Goal: Task Accomplishment & Management: Use online tool/utility

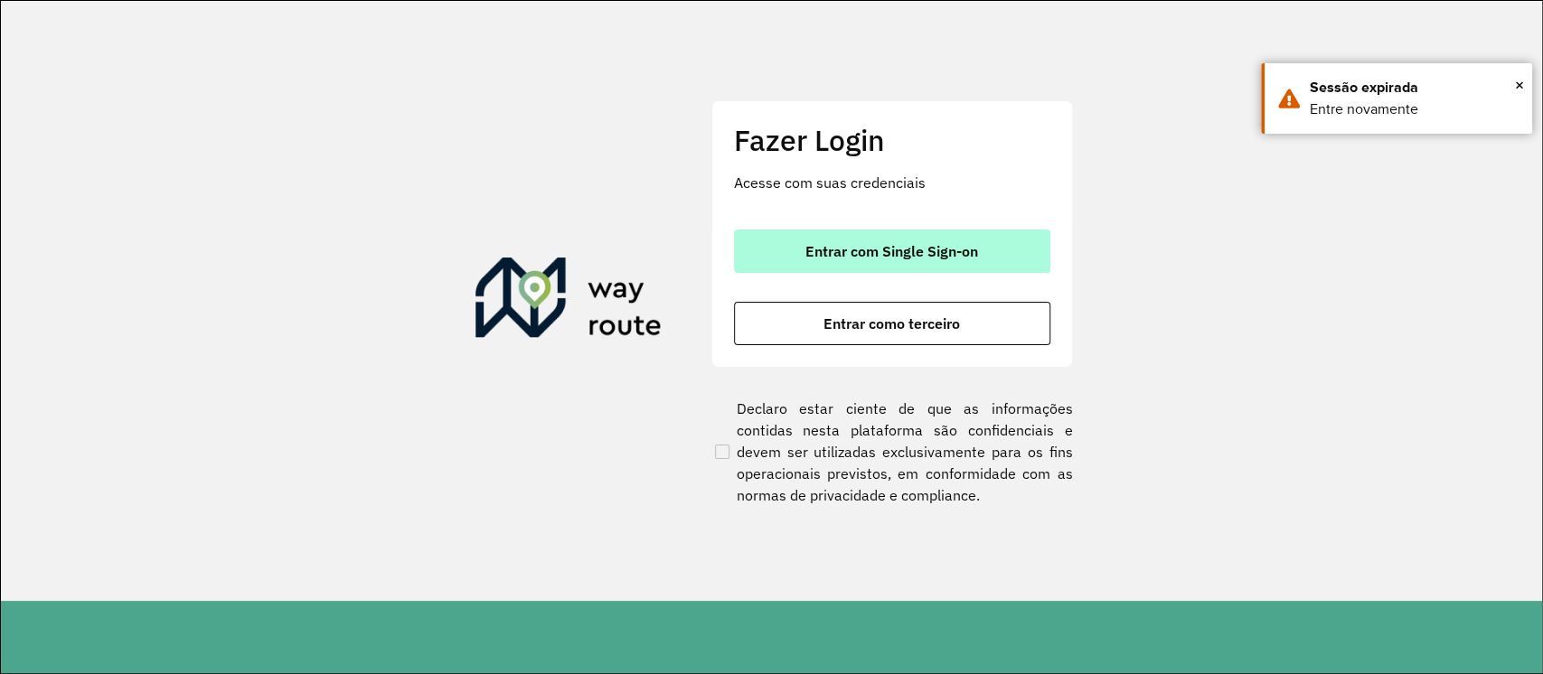
click at [924, 255] on span "Entrar com Single Sign-on" at bounding box center [891, 251] width 173 height 14
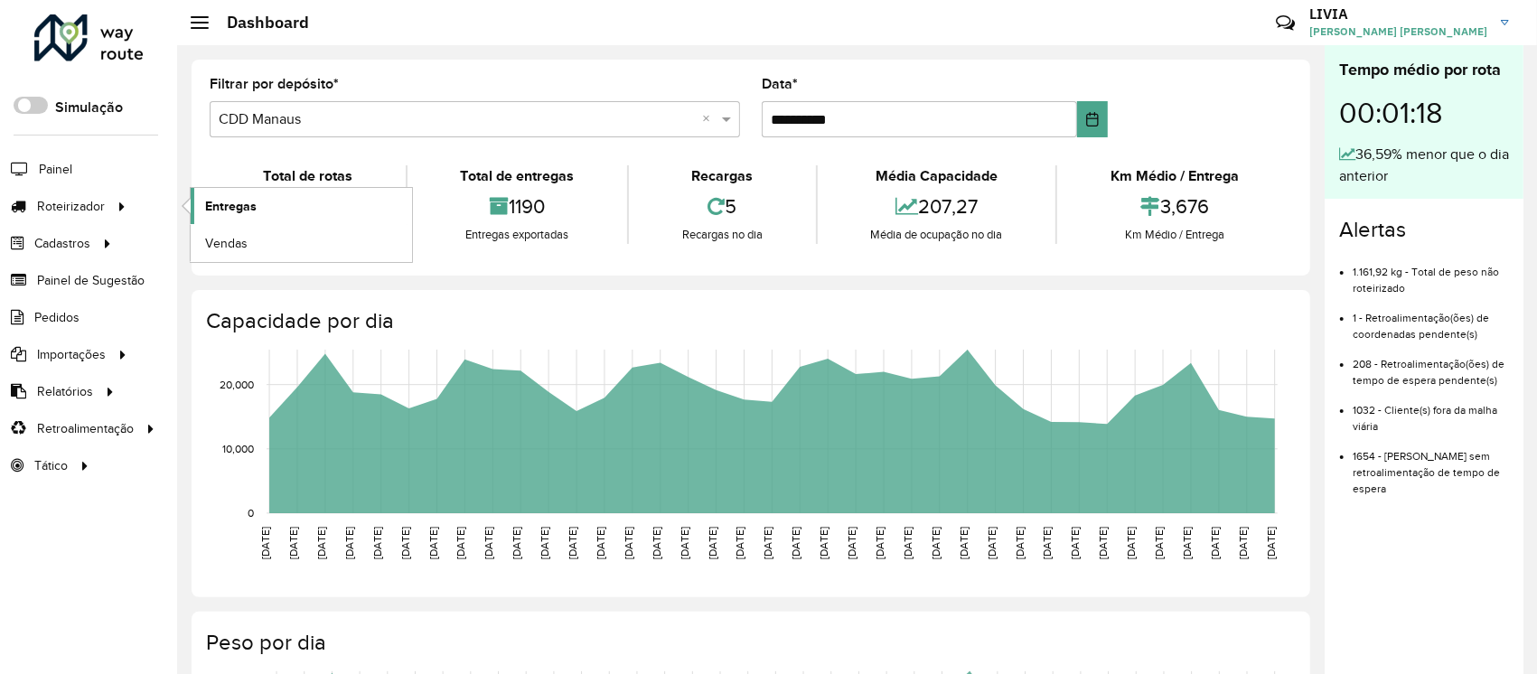
click at [333, 206] on link "Entregas" at bounding box center [301, 206] width 221 height 36
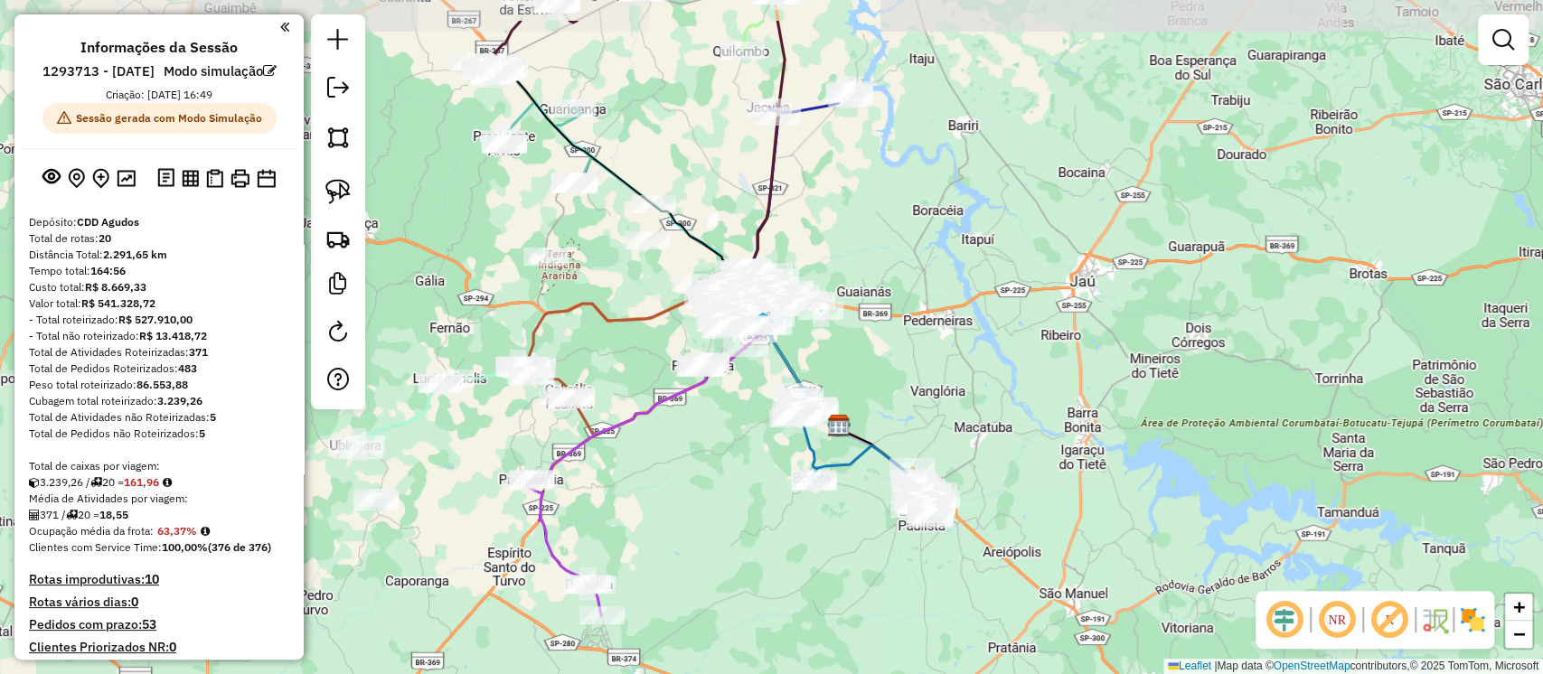
drag, startPoint x: 629, startPoint y: 407, endPoint x: 696, endPoint y: 494, distance: 110.3
click at [696, 494] on div "Janela de atendimento Grade de atendimento Capacidade Transportadoras Veículos …" at bounding box center [771, 337] width 1543 height 674
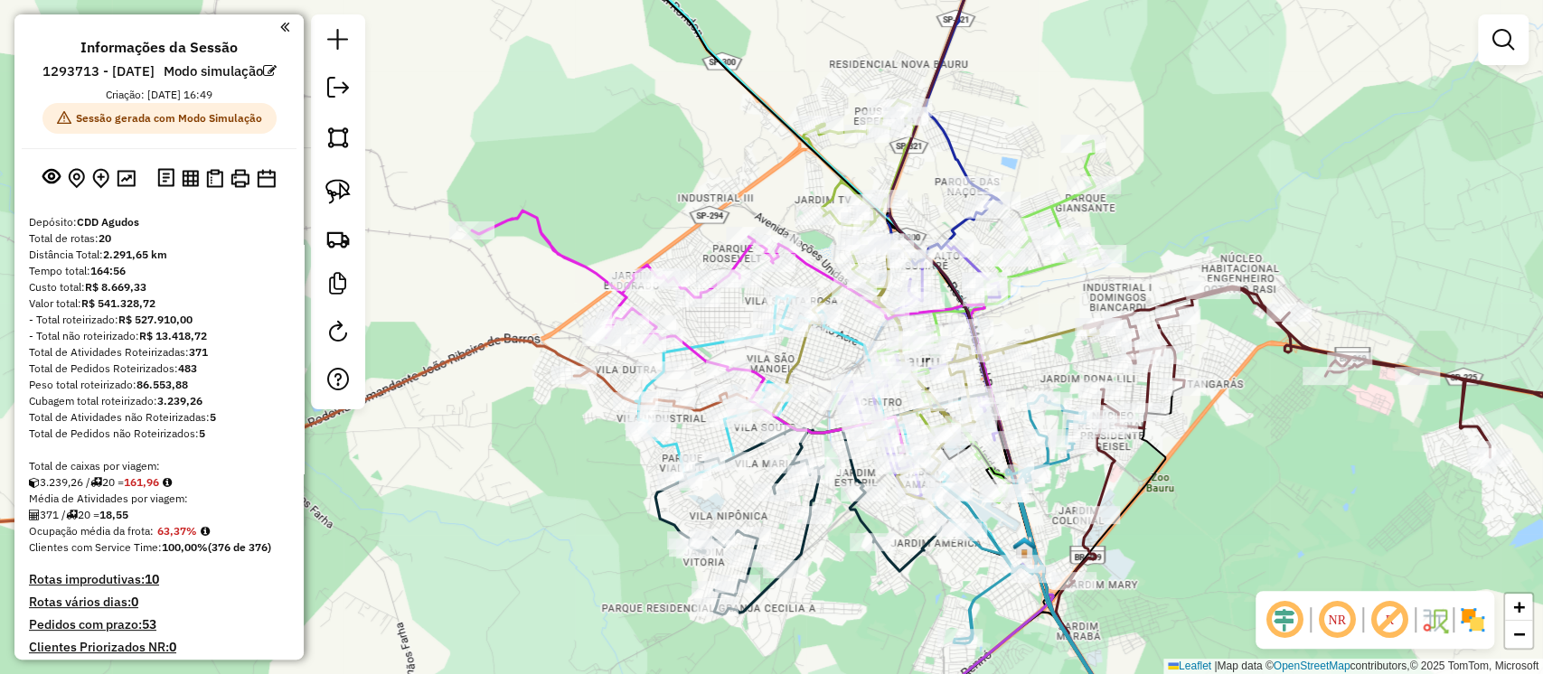
drag, startPoint x: 1250, startPoint y: 126, endPoint x: 1281, endPoint y: 184, distance: 66.7
click at [1281, 184] on div "Janela de atendimento Grade de atendimento Capacidade Transportadoras Veículos …" at bounding box center [771, 337] width 1543 height 674
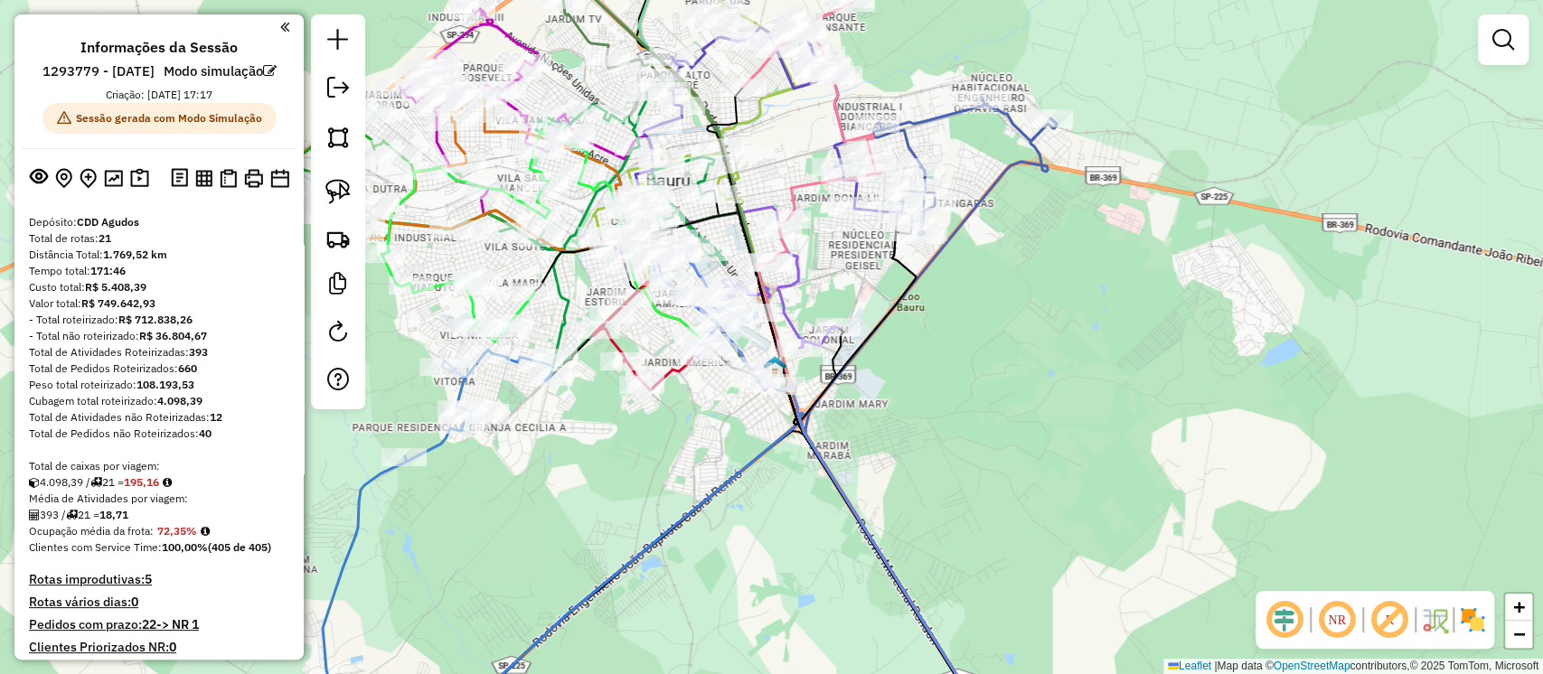
click at [556, 474] on div "Janela de atendimento Grade de atendimento Capacidade Transportadoras Veículos …" at bounding box center [771, 337] width 1543 height 674
drag, startPoint x: 75, startPoint y: 259, endPoint x: 84, endPoint y: 258, distance: 9.2
click at [82, 247] on div "Total de rotas: 21" at bounding box center [159, 238] width 260 height 16
drag, startPoint x: 210, startPoint y: 445, endPoint x: 227, endPoint y: 438, distance: 18.3
click at [227, 426] on div "Total de Atividades não Roteirizadas: 12" at bounding box center [159, 417] width 260 height 16
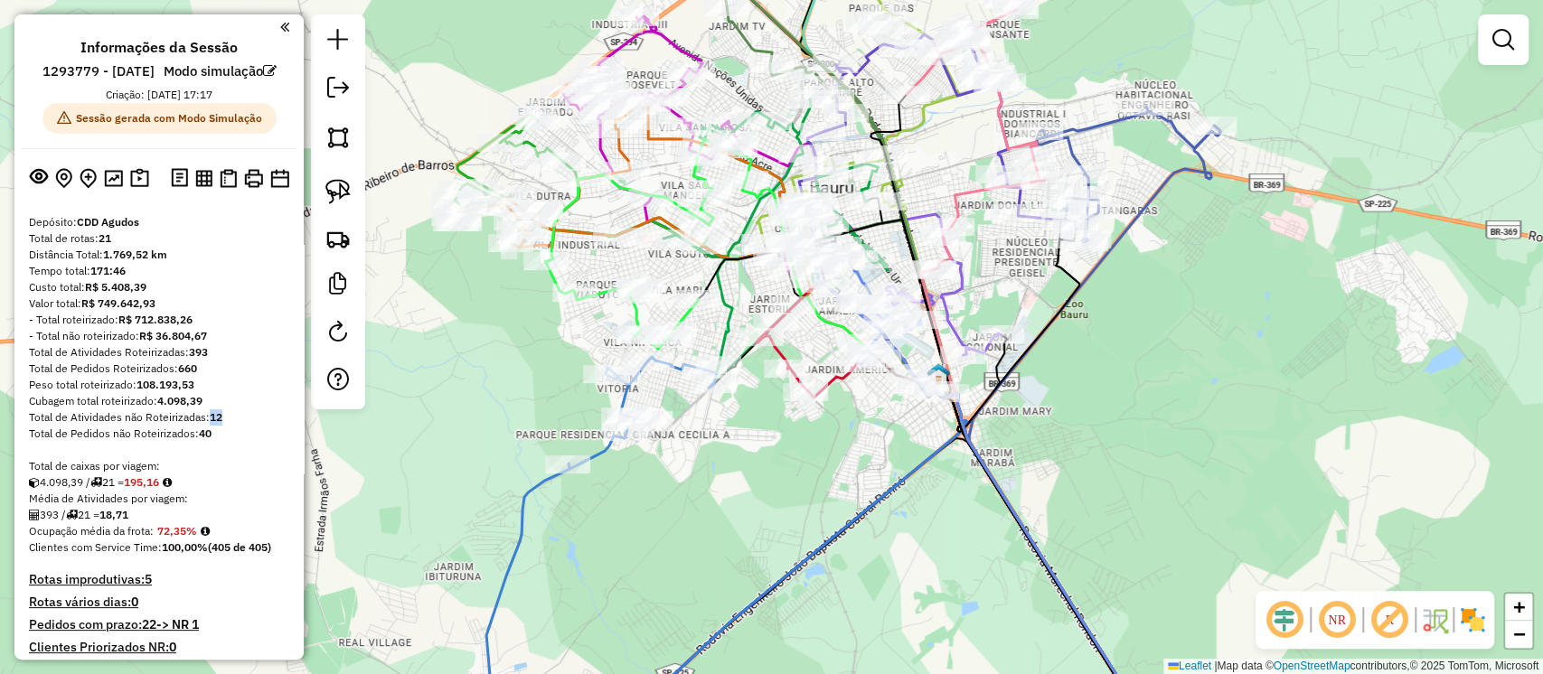
drag, startPoint x: 997, startPoint y: 371, endPoint x: 1160, endPoint y: 379, distance: 163.7
click at [1160, 379] on div "Janela de atendimento Grade de atendimento Capacidade Transportadoras Veículos …" at bounding box center [771, 337] width 1543 height 674
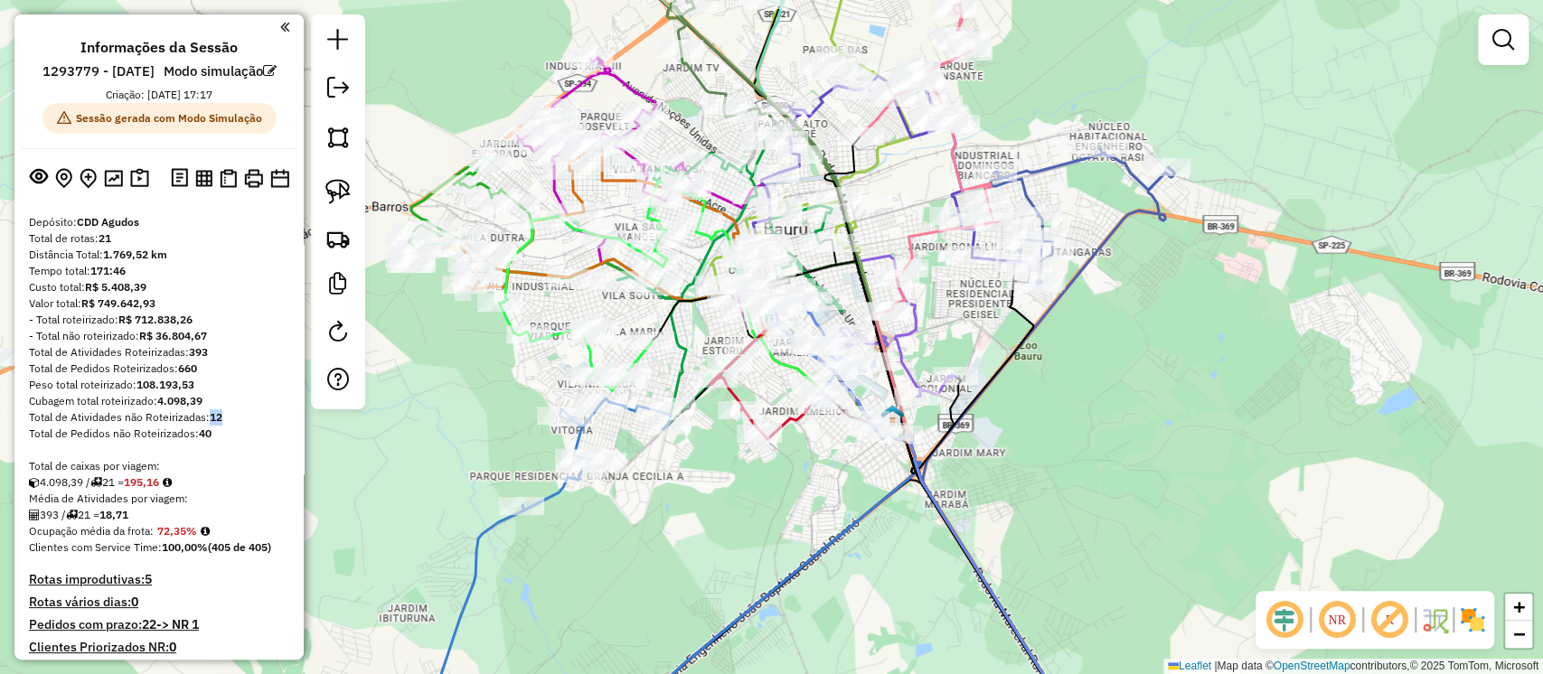
drag, startPoint x: 690, startPoint y: 558, endPoint x: 643, endPoint y: 600, distance: 62.1
click at [643, 600] on div "Janela de atendimento Grade de atendimento Capacidade Transportadoras Veículos …" at bounding box center [771, 337] width 1543 height 674
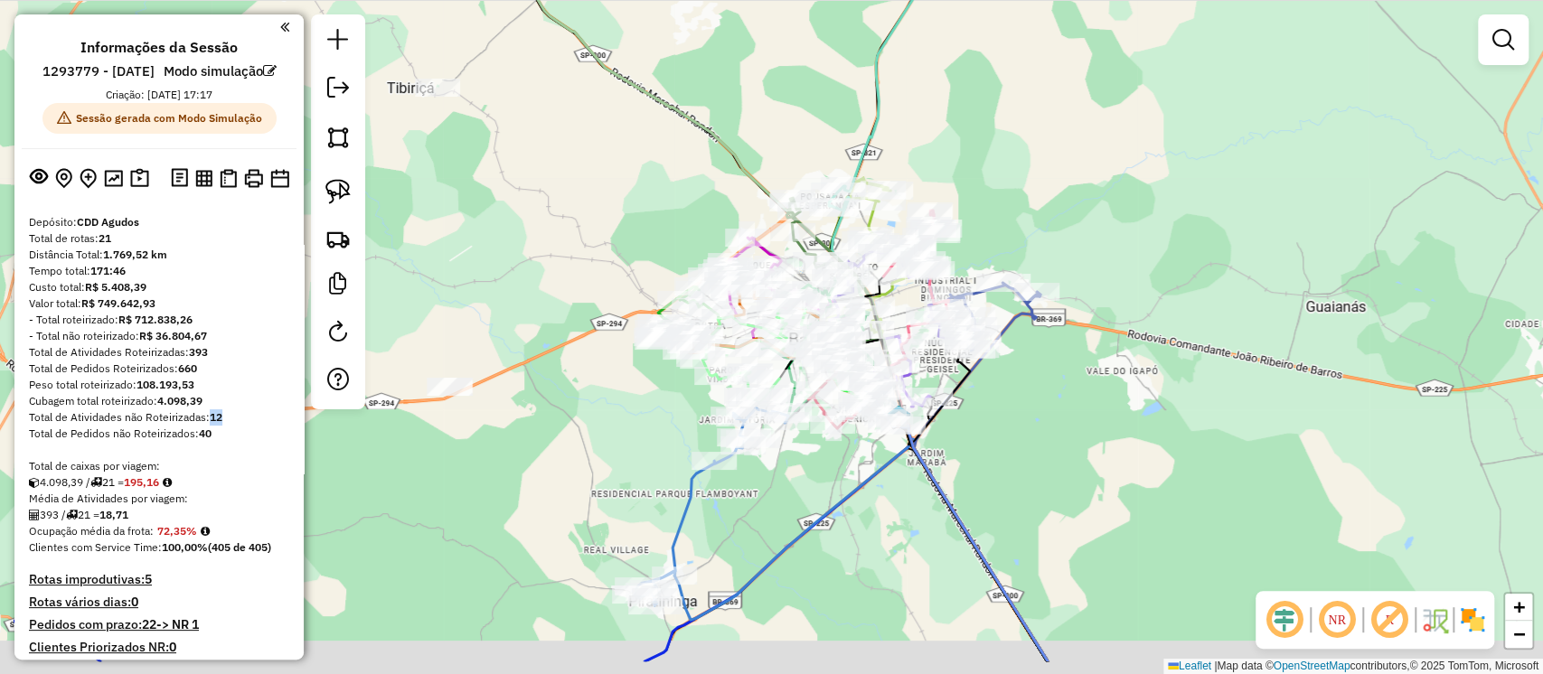
drag, startPoint x: 615, startPoint y: 591, endPoint x: 781, endPoint y: 452, distance: 216.8
click at [779, 459] on div "Janela de atendimento Grade de atendimento Capacidade Transportadoras Veículos …" at bounding box center [771, 337] width 1543 height 674
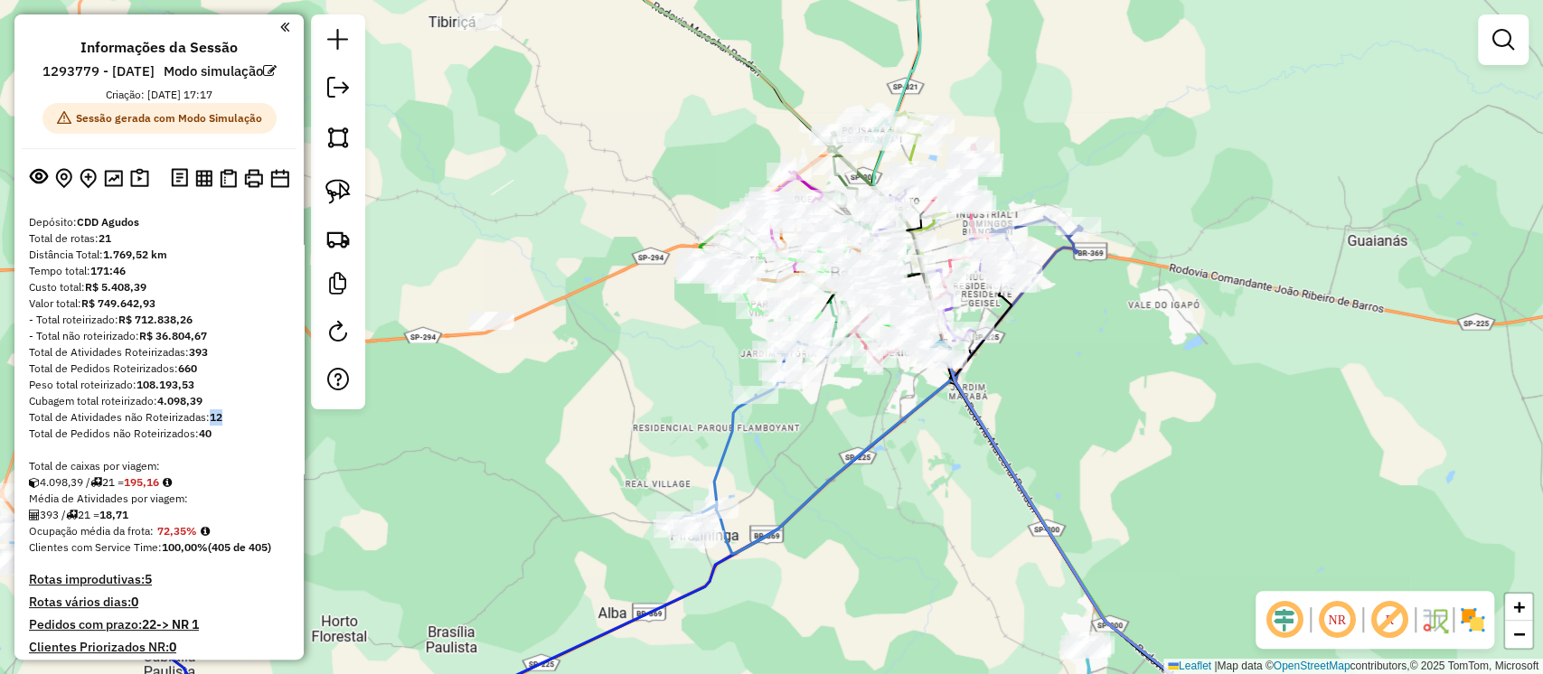
drag, startPoint x: 605, startPoint y: 428, endPoint x: 672, endPoint y: 512, distance: 108.0
click at [643, 433] on div "Janela de atendimento Grade de atendimento Capacidade Transportadoras Veículos …" at bounding box center [771, 337] width 1543 height 674
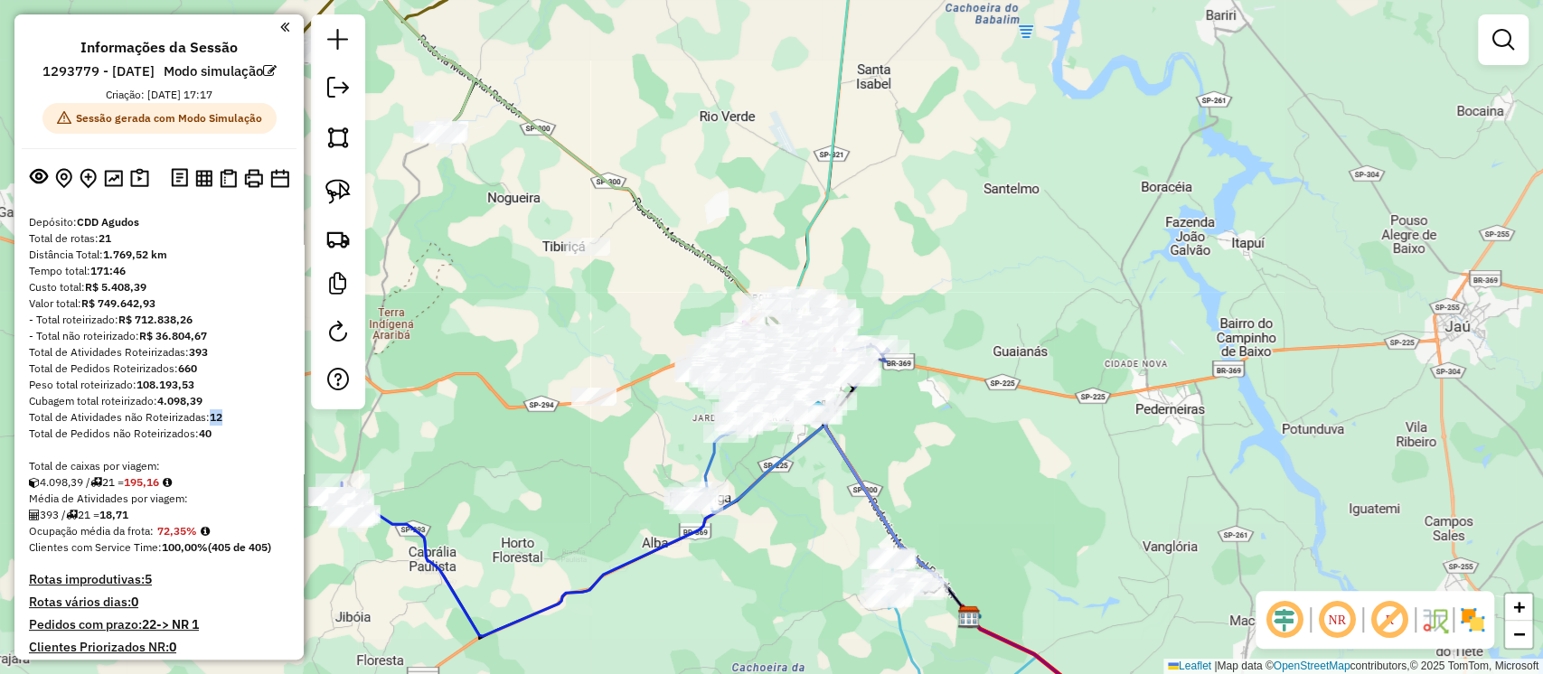
drag, startPoint x: 617, startPoint y: 459, endPoint x: 708, endPoint y: 440, distance: 93.2
click at [708, 440] on div "Janela de atendimento Grade de atendimento Capacidade Transportadoras Veículos …" at bounding box center [771, 337] width 1543 height 674
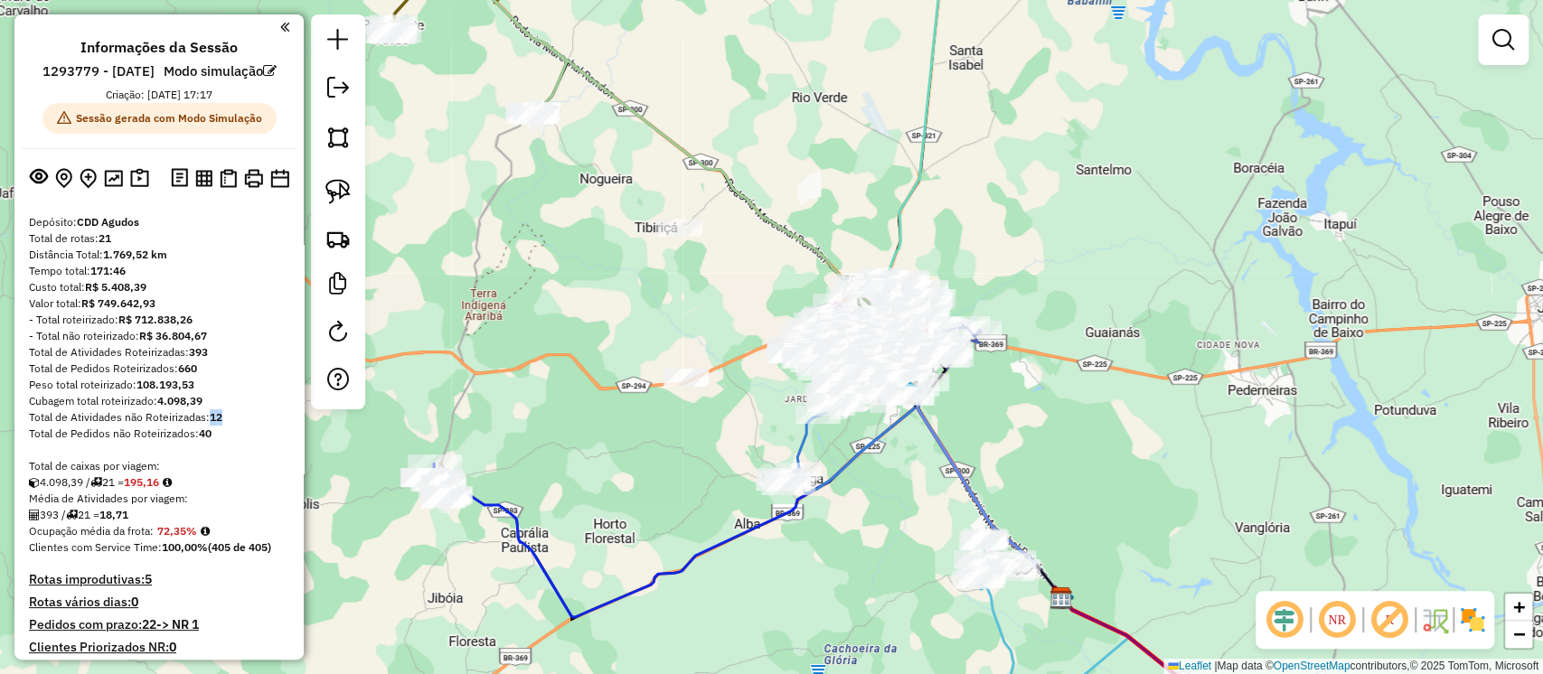
drag, startPoint x: 560, startPoint y: 502, endPoint x: 648, endPoint y: 389, distance: 143.0
click at [646, 400] on div "Janela de atendimento Grade de atendimento Capacidade Transportadoras Veículos …" at bounding box center [771, 337] width 1543 height 674
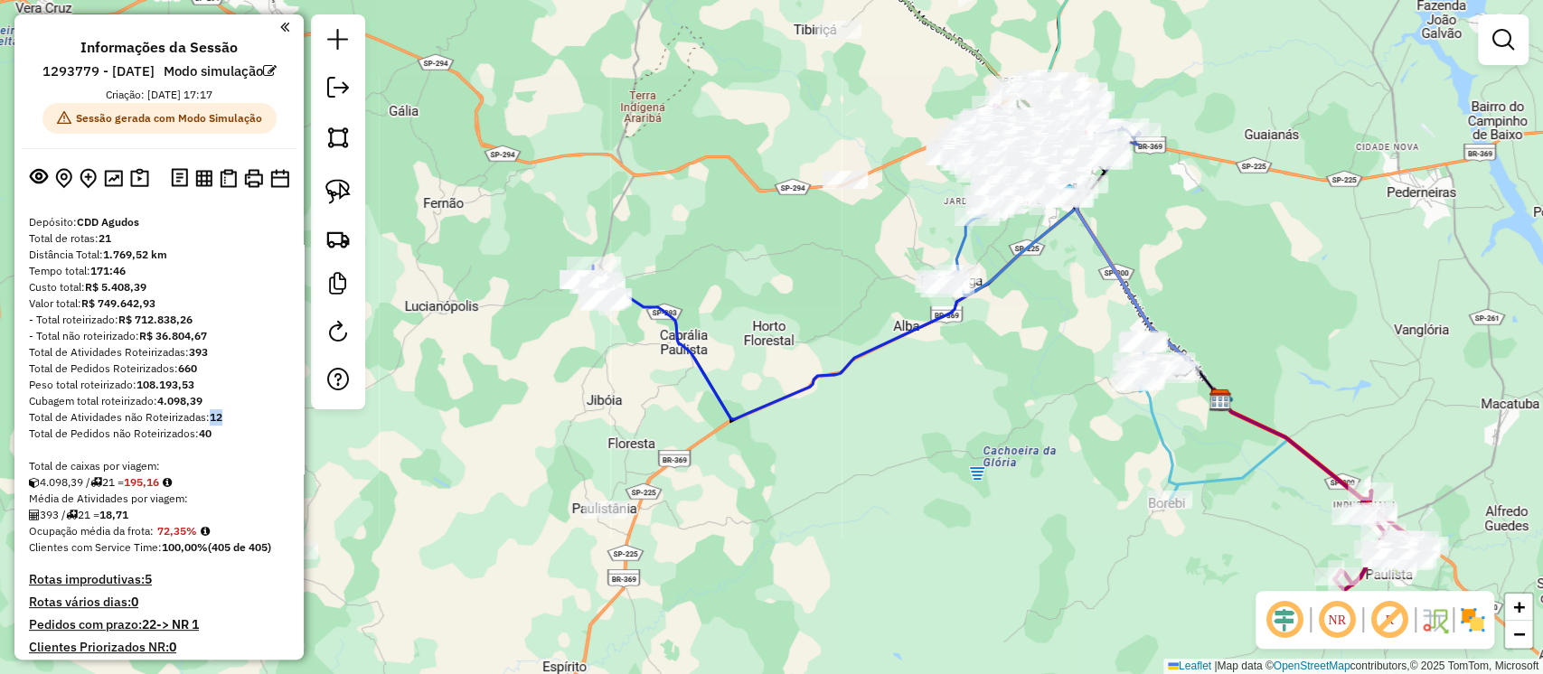
drag, startPoint x: 650, startPoint y: 423, endPoint x: 737, endPoint y: 303, distance: 148.8
click at [732, 316] on div "Janela de atendimento Grade de atendimento Capacidade Transportadoras Veículos …" at bounding box center [771, 337] width 1543 height 674
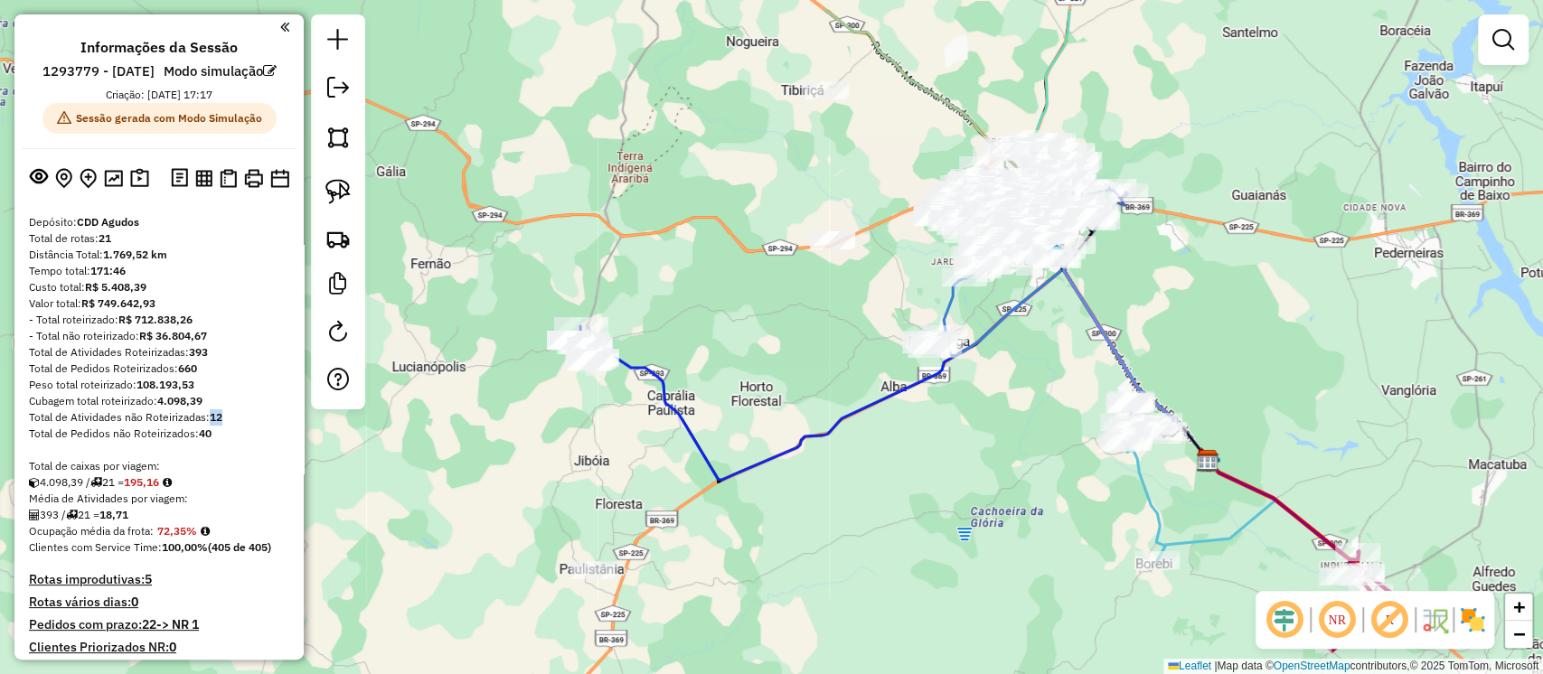
drag, startPoint x: 763, startPoint y: 224, endPoint x: 737, endPoint y: 302, distance: 81.7
click at [737, 302] on div "Janela de atendimento Grade de atendimento Capacidade Transportadoras Veículos …" at bounding box center [771, 337] width 1543 height 674
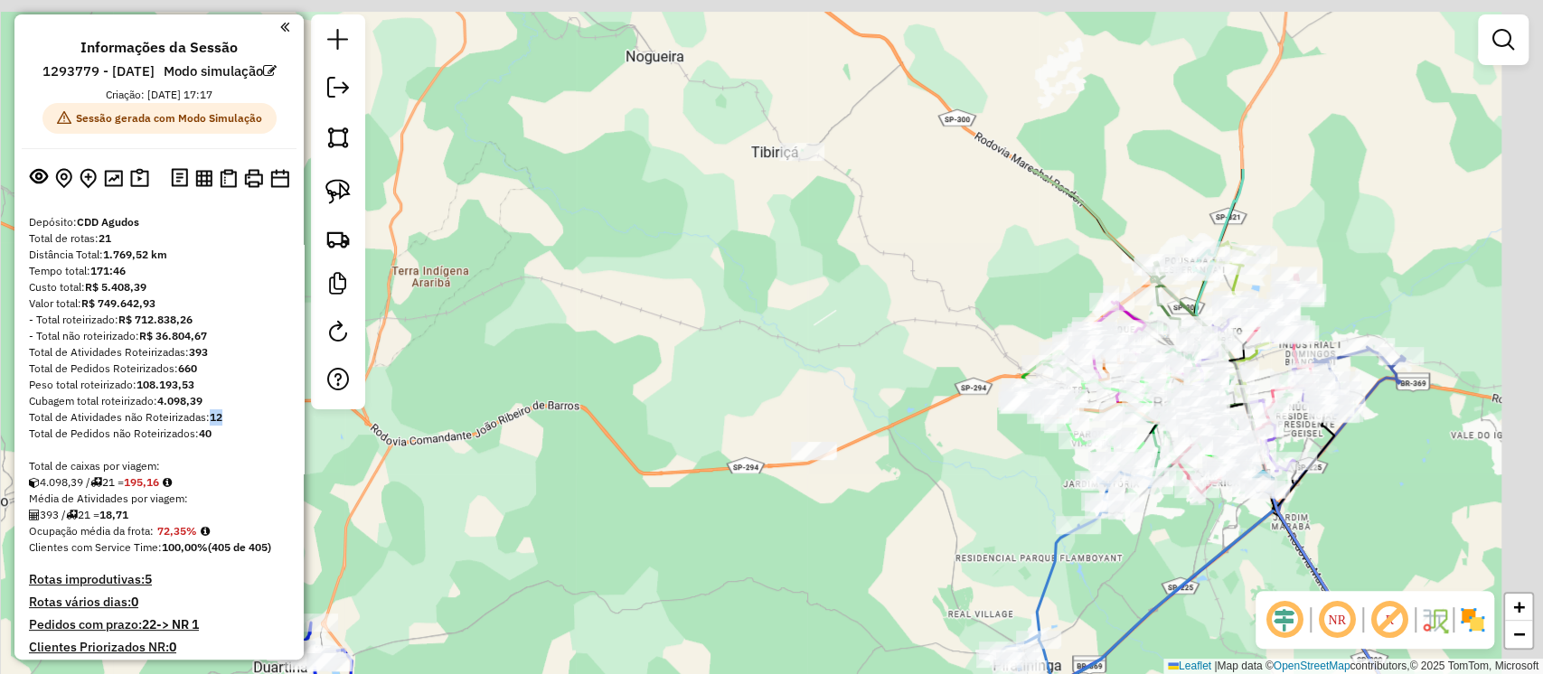
drag, startPoint x: 952, startPoint y: 342, endPoint x: 889, endPoint y: 434, distance: 111.1
click at [896, 512] on div "Janela de atendimento Grade de atendimento Capacidade Transportadoras Veículos …" at bounding box center [771, 337] width 1543 height 674
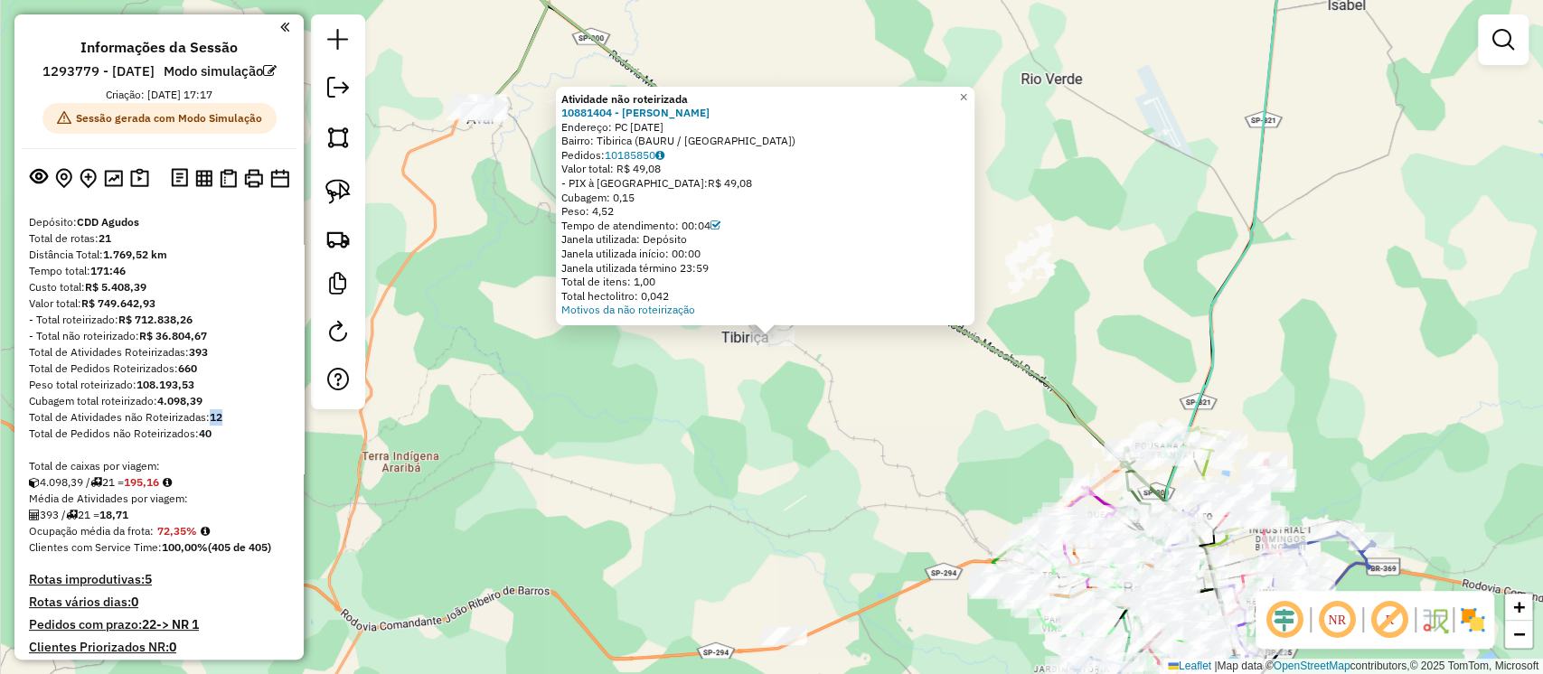
drag, startPoint x: 605, startPoint y: 198, endPoint x: 686, endPoint y: 186, distance: 81.3
click at [682, 189] on div "Atividade não roteirizada 10881404 - OSCAR HIDEKI MORIIZU Endereço: PC 9 DE JUL…" at bounding box center [765, 205] width 408 height 226
click at [969, 98] on link "×" at bounding box center [963, 98] width 22 height 22
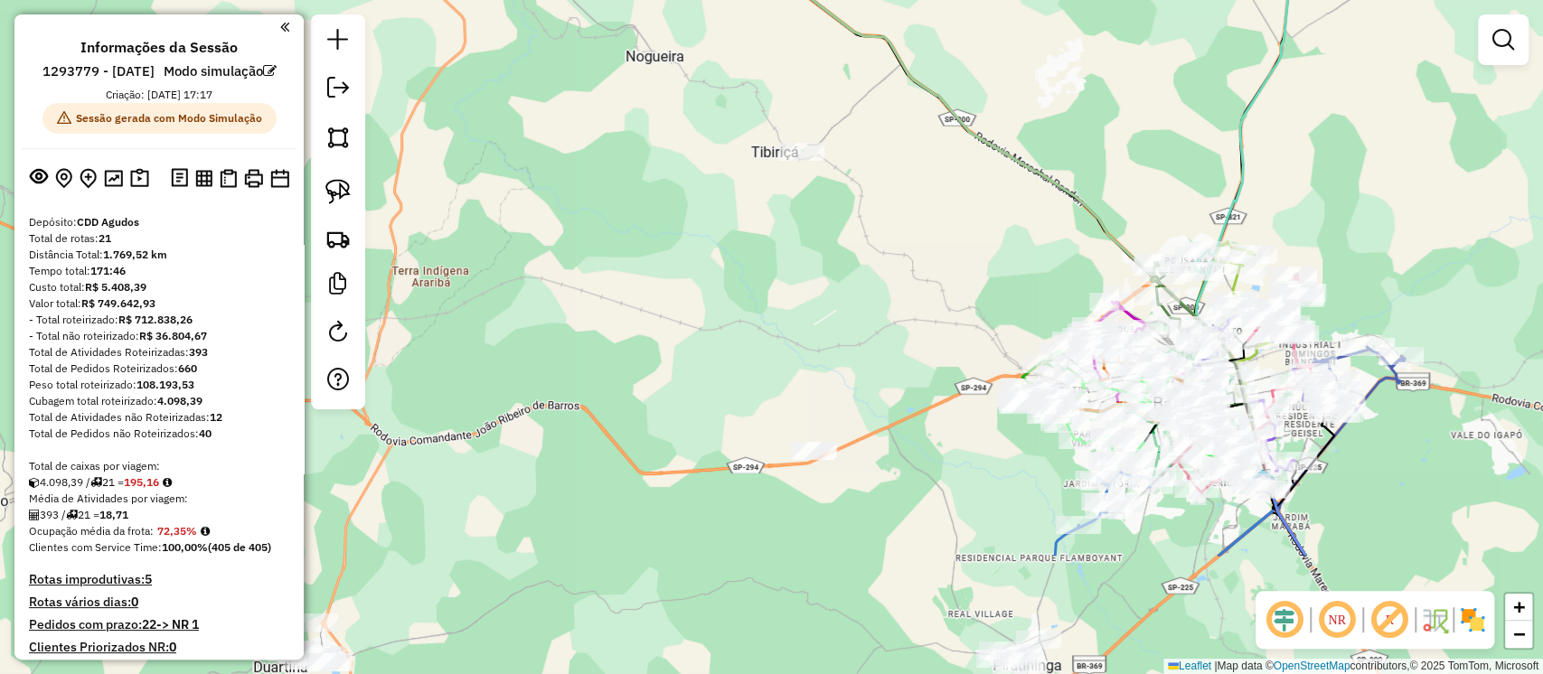
click at [774, 230] on div "Janela de atendimento Grade de atendimento Capacidade Transportadoras Veículos …" at bounding box center [771, 337] width 1543 height 674
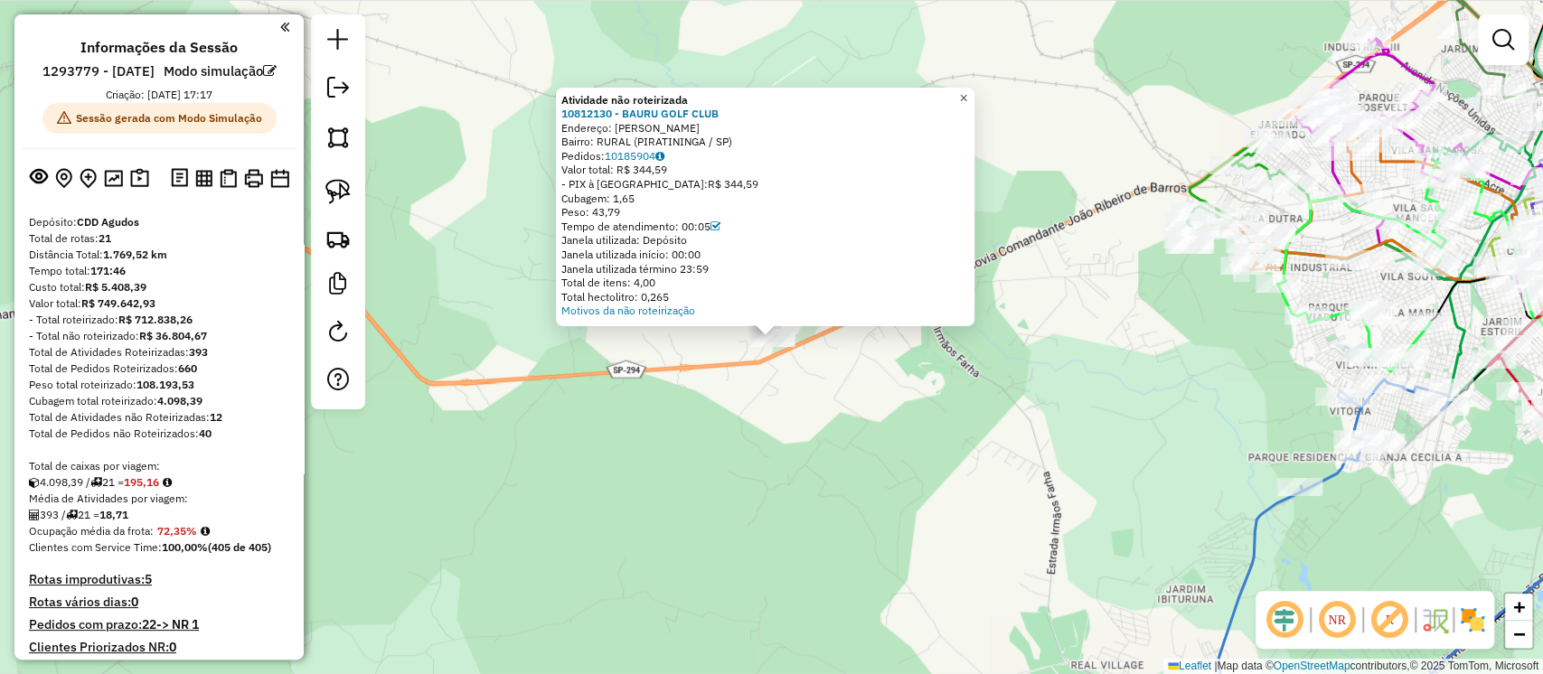
click at [967, 99] on span "×" at bounding box center [963, 96] width 8 height 15
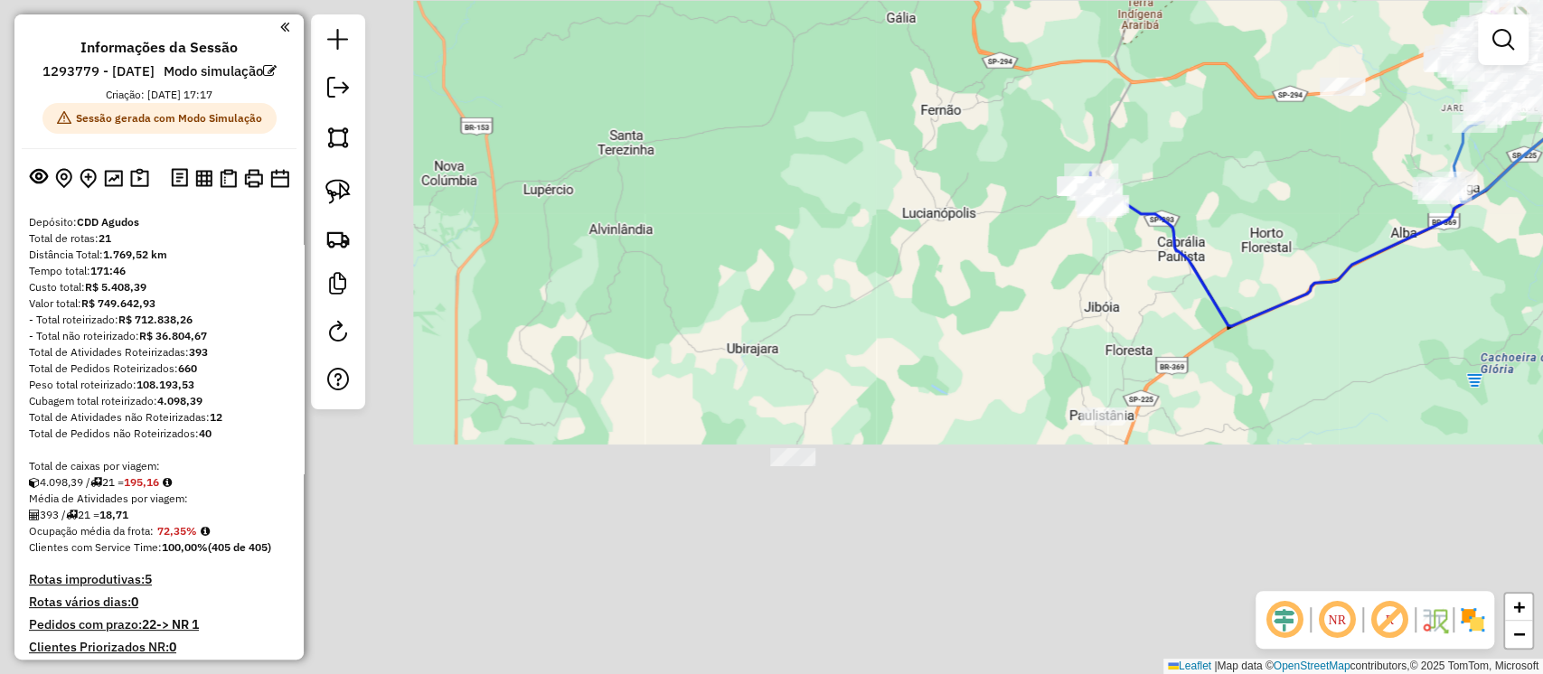
drag, startPoint x: 664, startPoint y: 455, endPoint x: 1213, endPoint y: 181, distance: 613.1
click at [1213, 181] on div "Janela de atendimento Grade de atendimento Capacidade Transportadoras Veículos …" at bounding box center [771, 337] width 1543 height 674
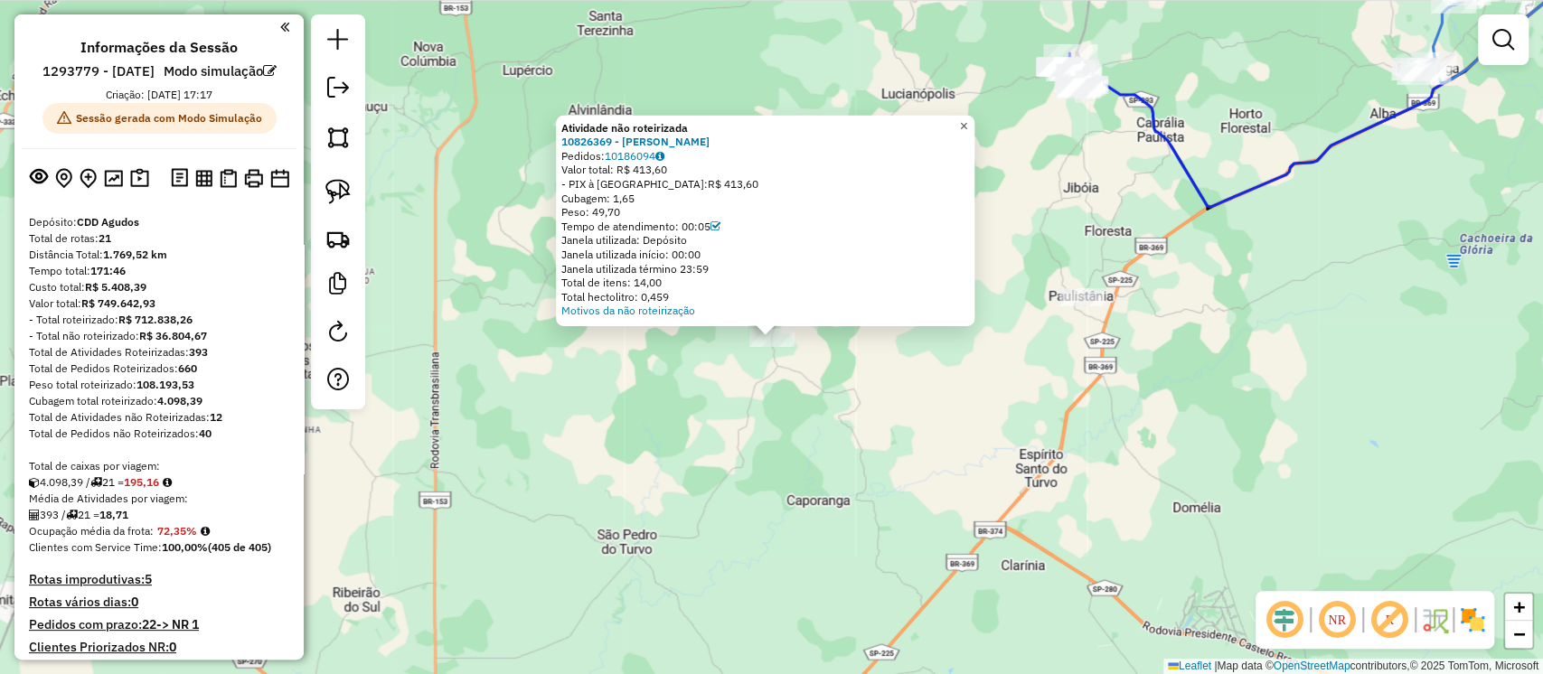
click at [967, 119] on span "×" at bounding box center [963, 125] width 8 height 15
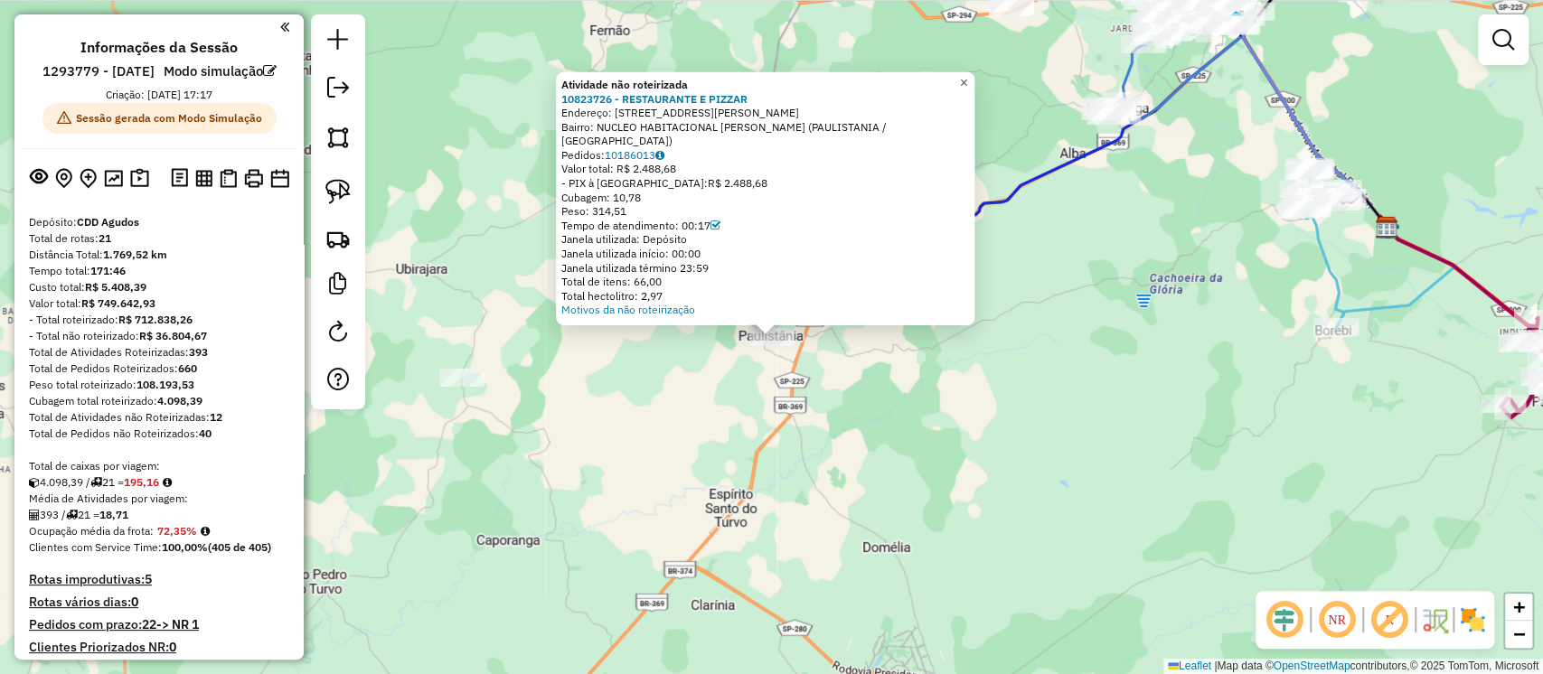
click at [967, 90] on span "×" at bounding box center [963, 82] width 8 height 15
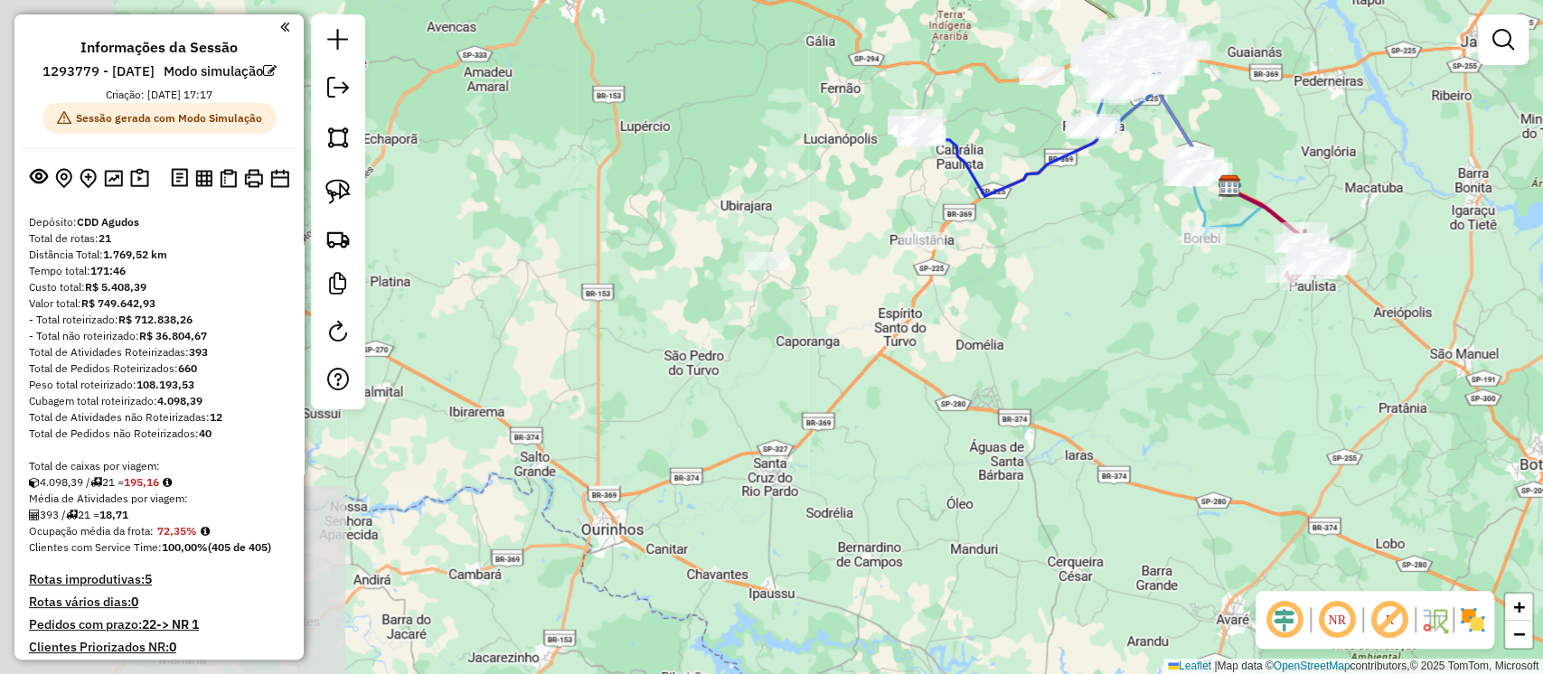
drag, startPoint x: 718, startPoint y: 387, endPoint x: 869, endPoint y: 312, distance: 168.5
click at [869, 312] on div "Janela de atendimento Grade de atendimento Capacidade Transportadoras Veículos …" at bounding box center [771, 337] width 1543 height 674
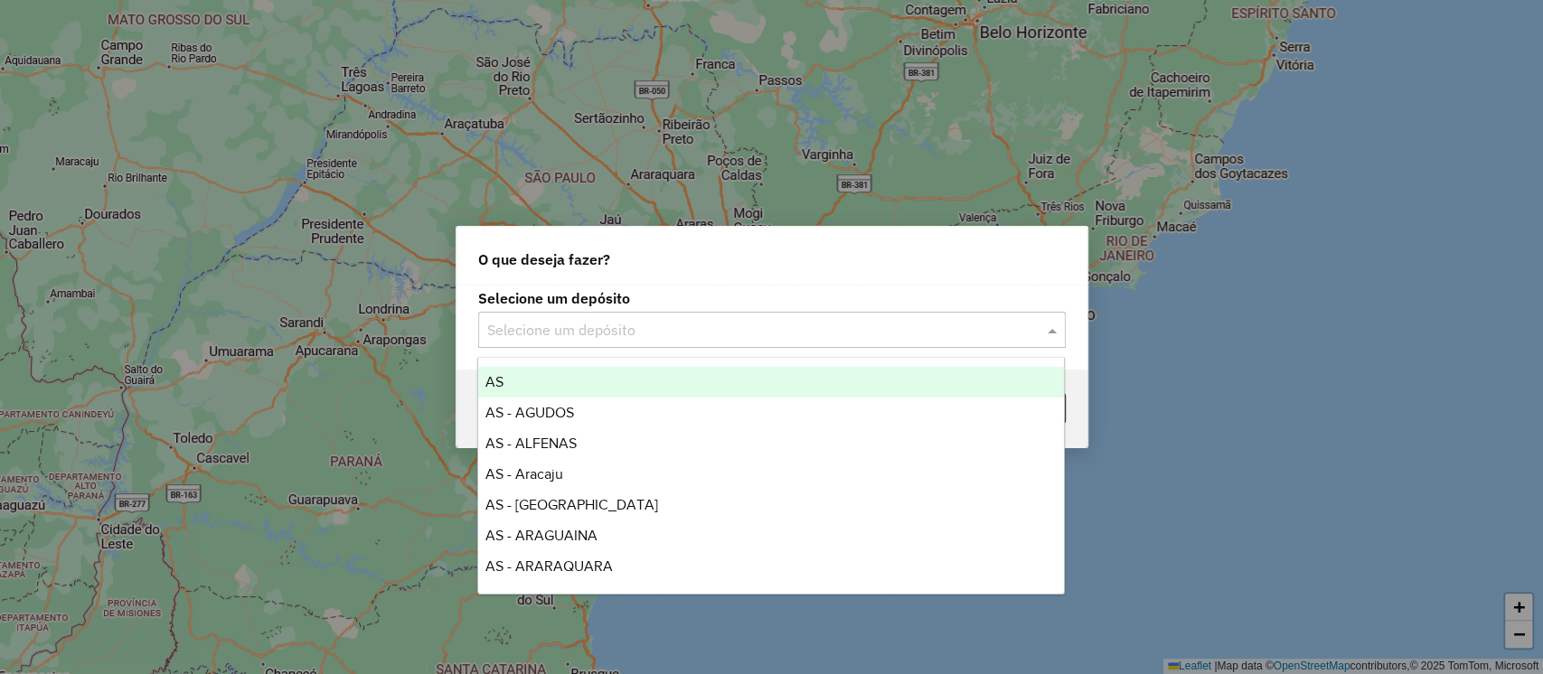
click at [765, 329] on input "text" at bounding box center [753, 331] width 533 height 22
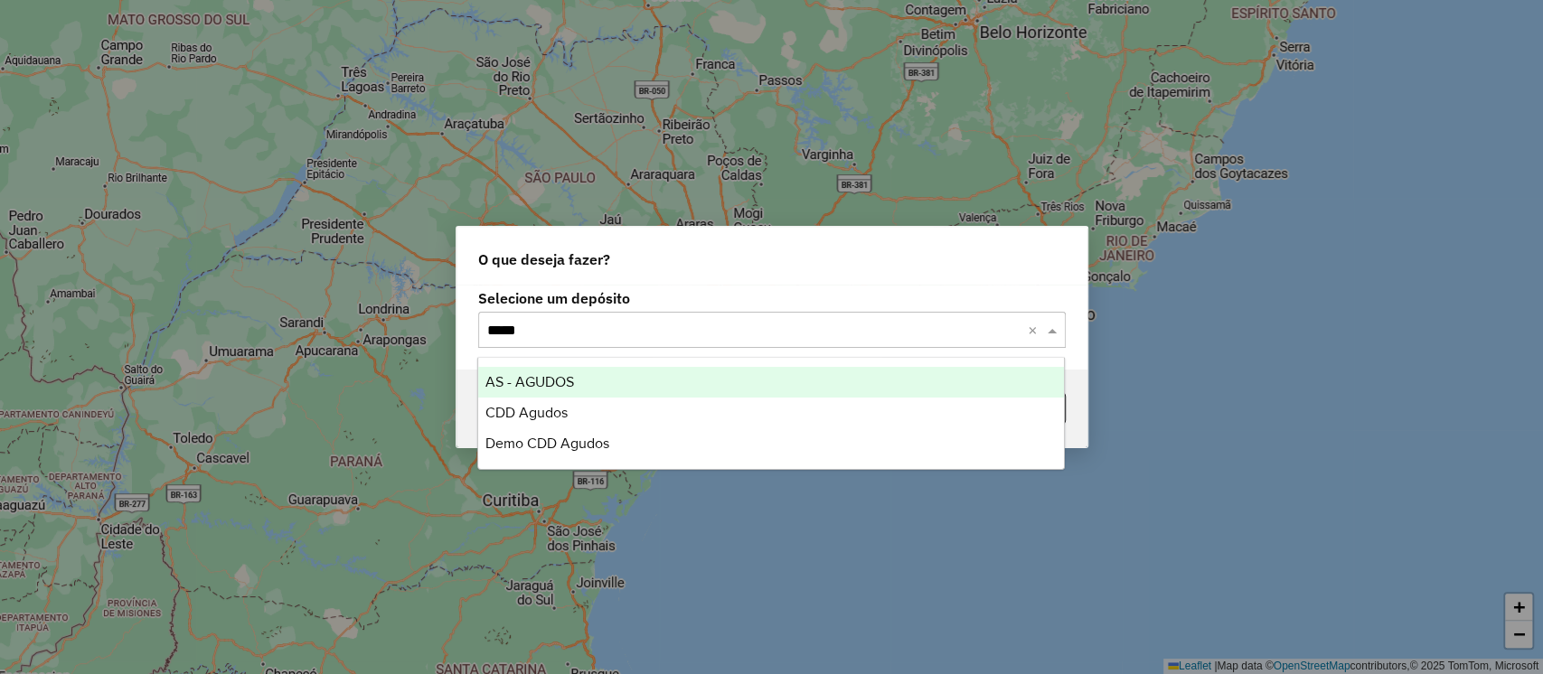
type input "******"
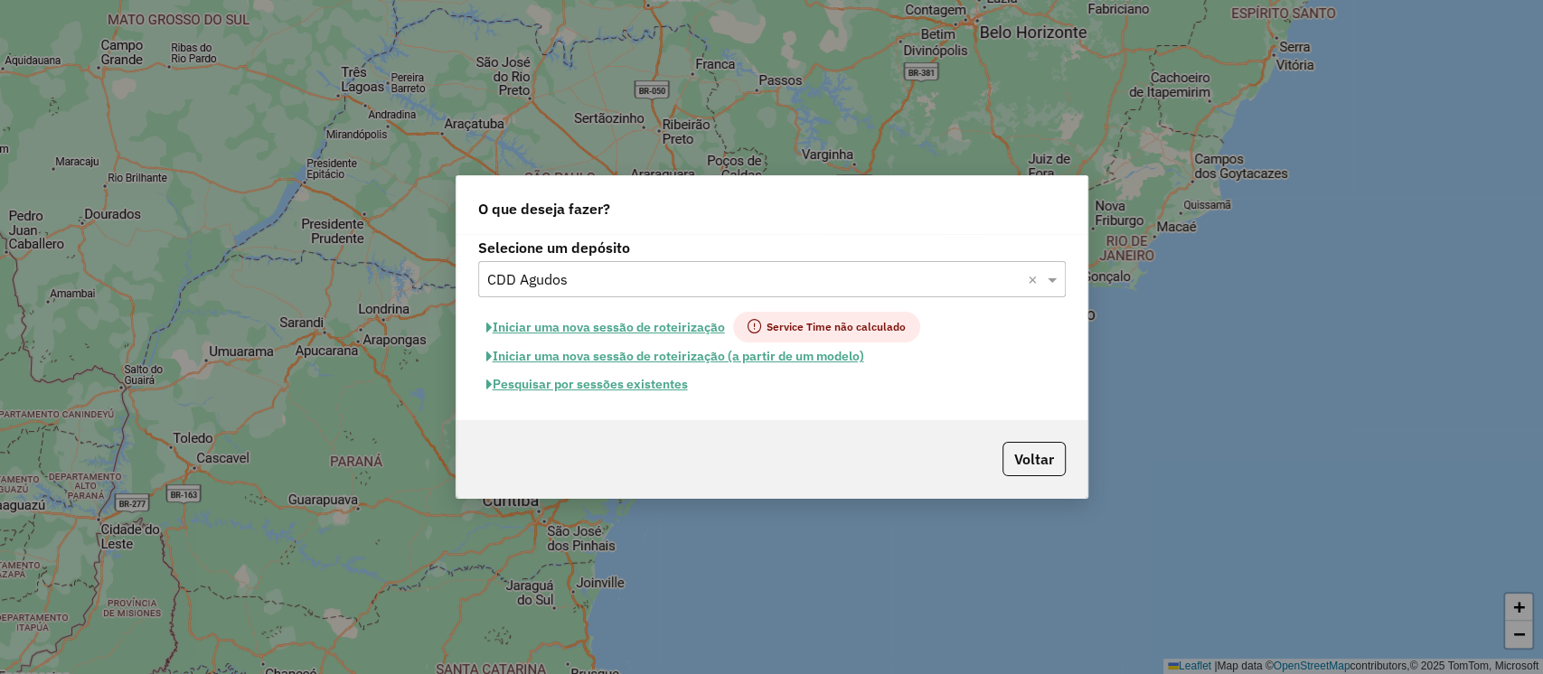
click at [668, 401] on div "Selecione um depósito Selecione um depósito × CDD Agudos × Iniciar uma nova ses…" at bounding box center [771, 327] width 631 height 186
click at [668, 372] on button "Pesquisar por sessões existentes" at bounding box center [587, 385] width 218 height 28
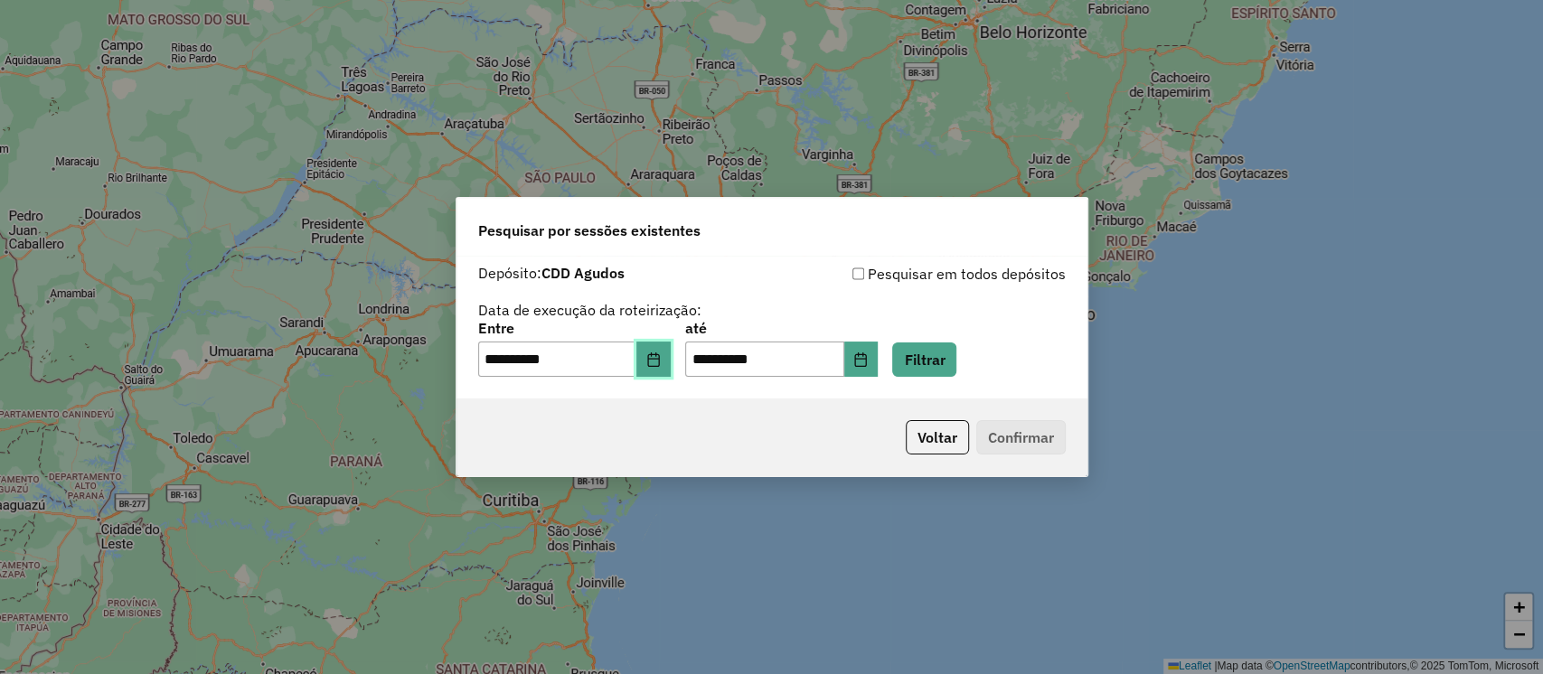
click at [661, 362] on icon "Choose Date" at bounding box center [653, 359] width 14 height 14
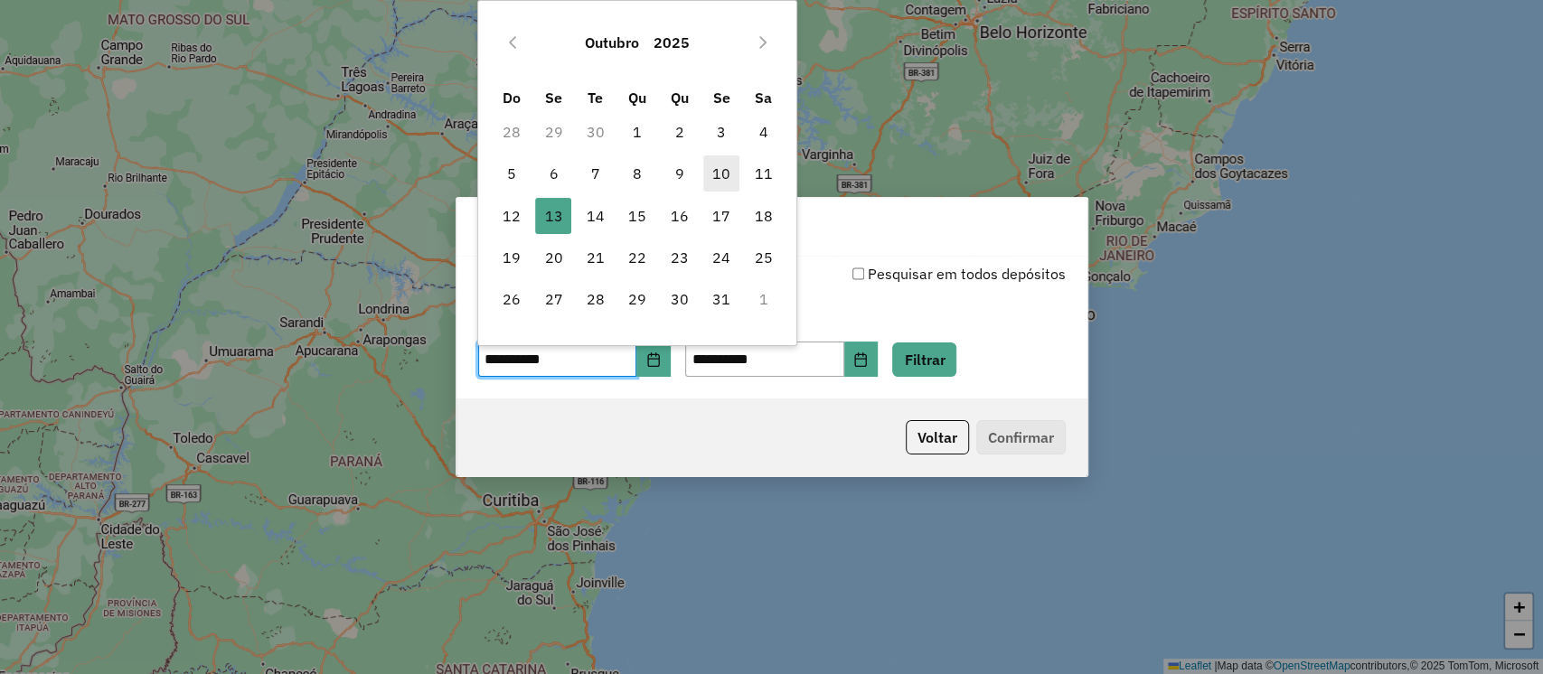
click at [718, 183] on span "10" at bounding box center [721, 173] width 36 height 36
type input "**********"
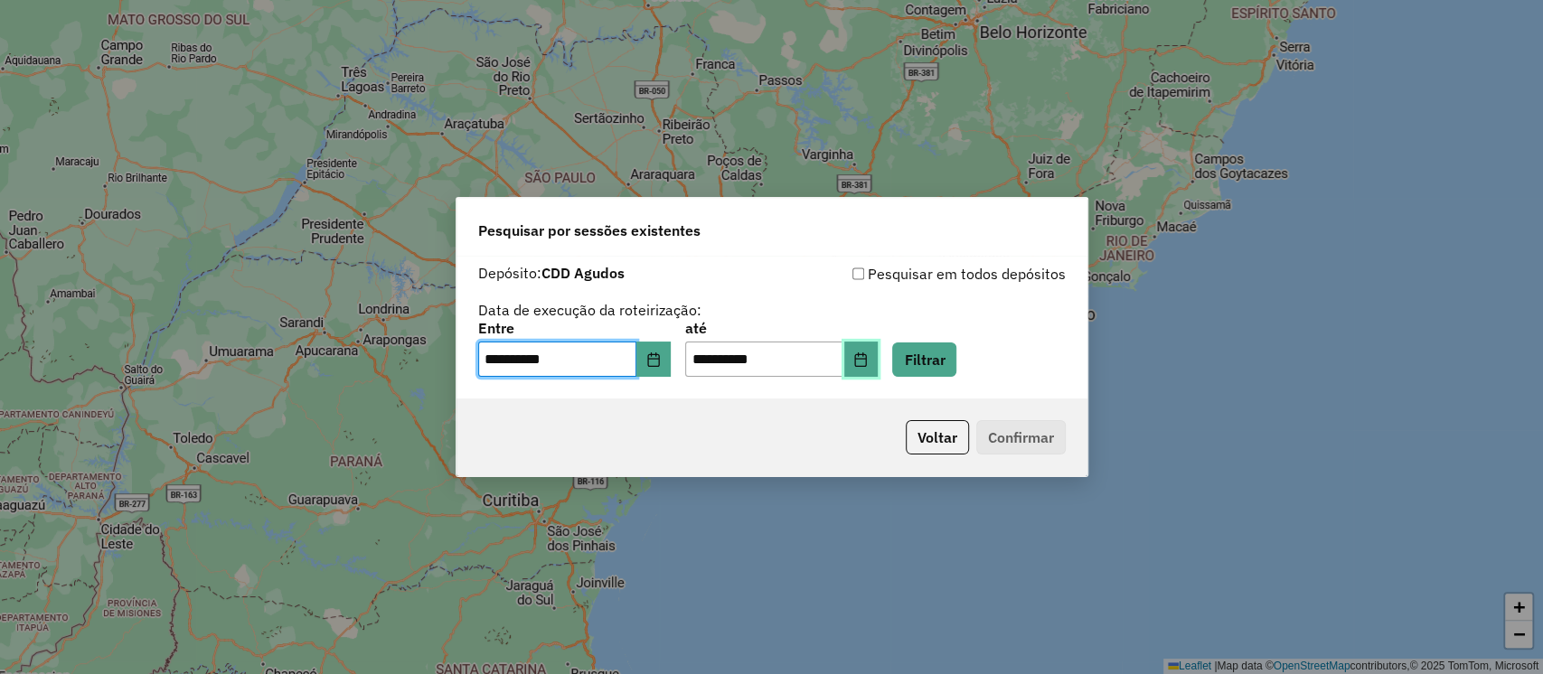
click at [874, 360] on button "Choose Date" at bounding box center [861, 360] width 34 height 36
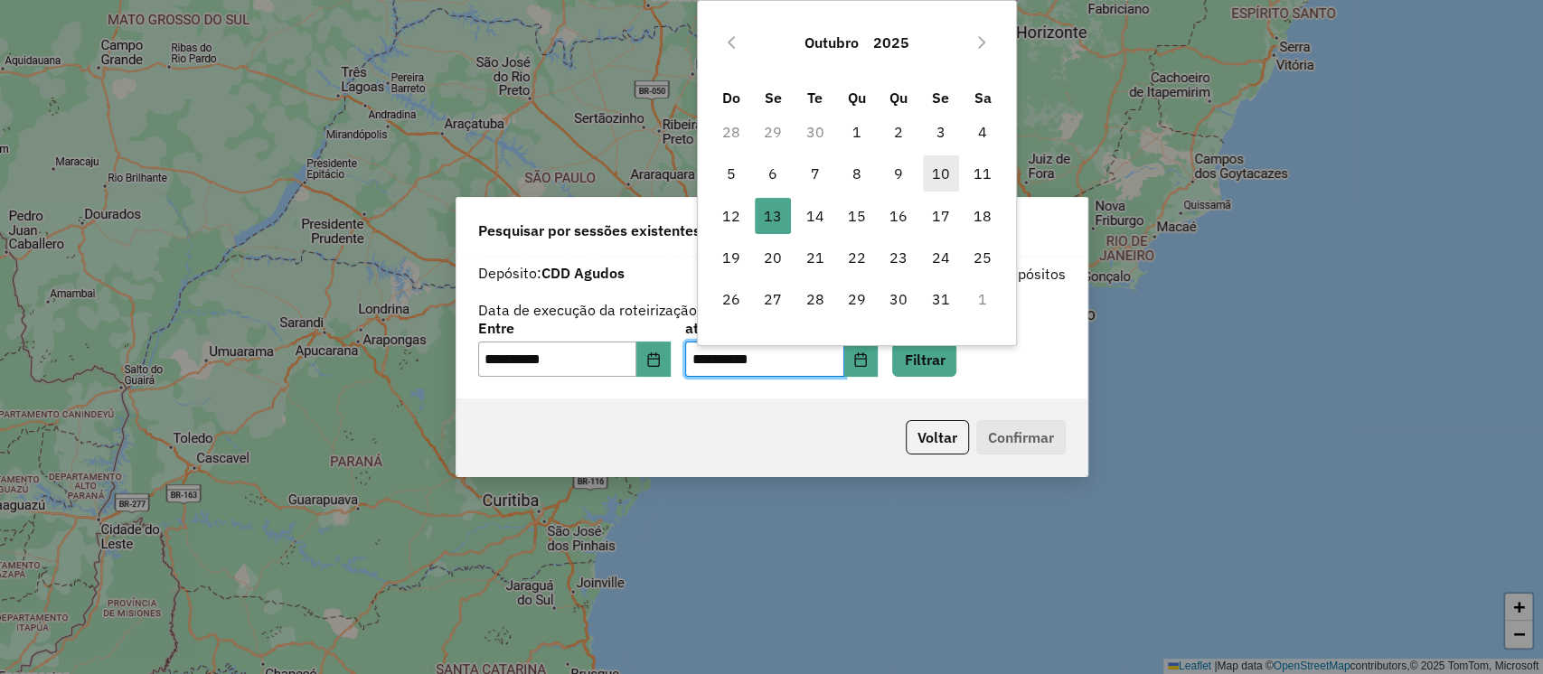
click at [930, 170] on span "10" at bounding box center [941, 173] width 36 height 36
type input "**********"
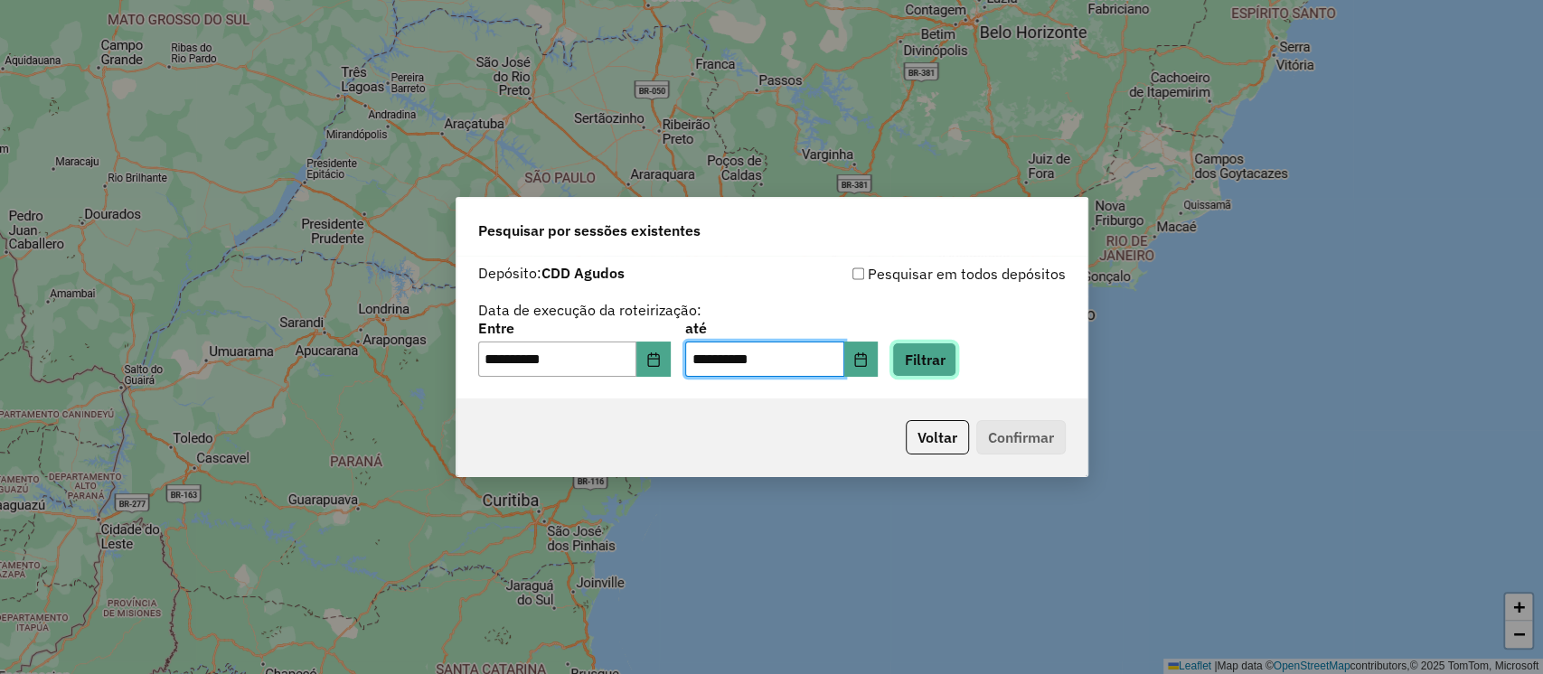
click at [953, 366] on button "Filtrar" at bounding box center [924, 359] width 64 height 34
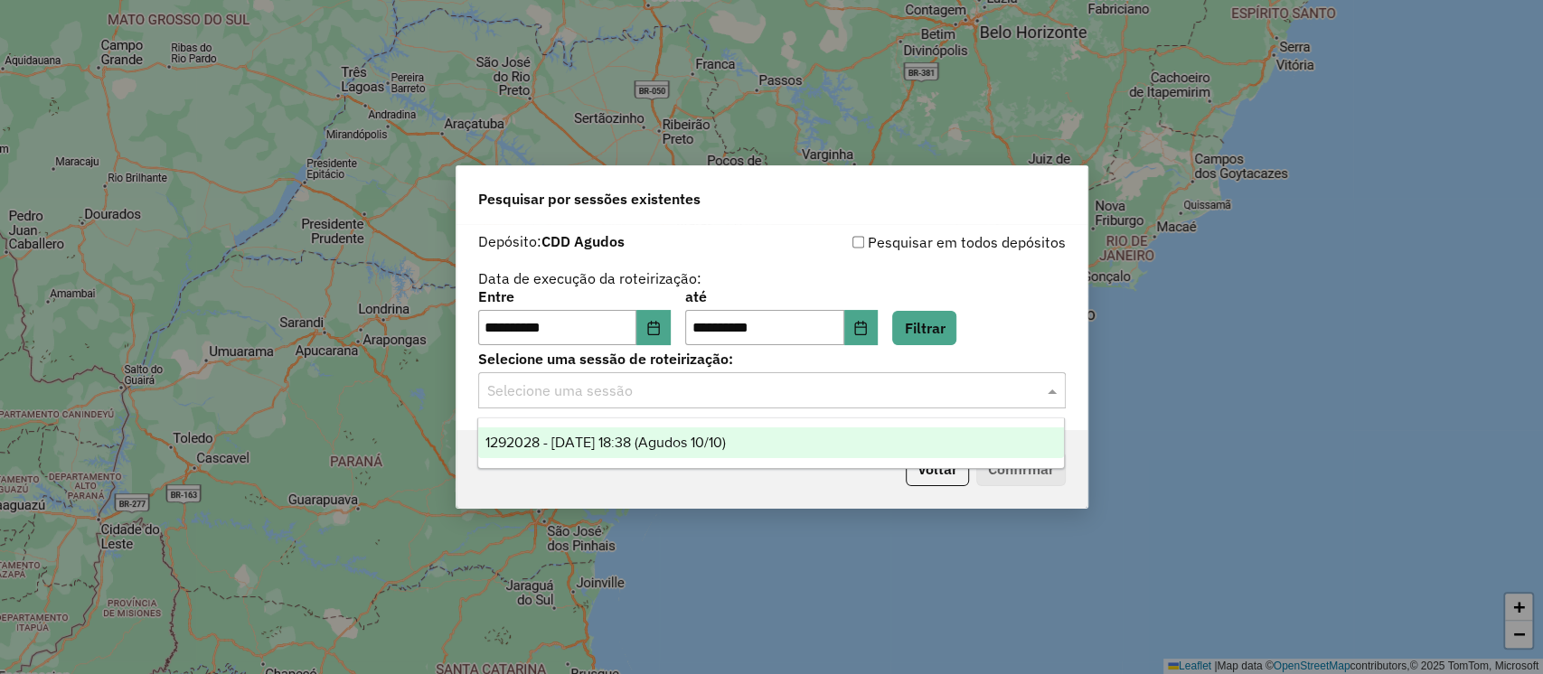
click at [926, 388] on input "text" at bounding box center [753, 391] width 533 height 22
click at [726, 441] on span "1292028 - 10/10/2025 18:38 (Agudos 10/10)" at bounding box center [605, 442] width 240 height 15
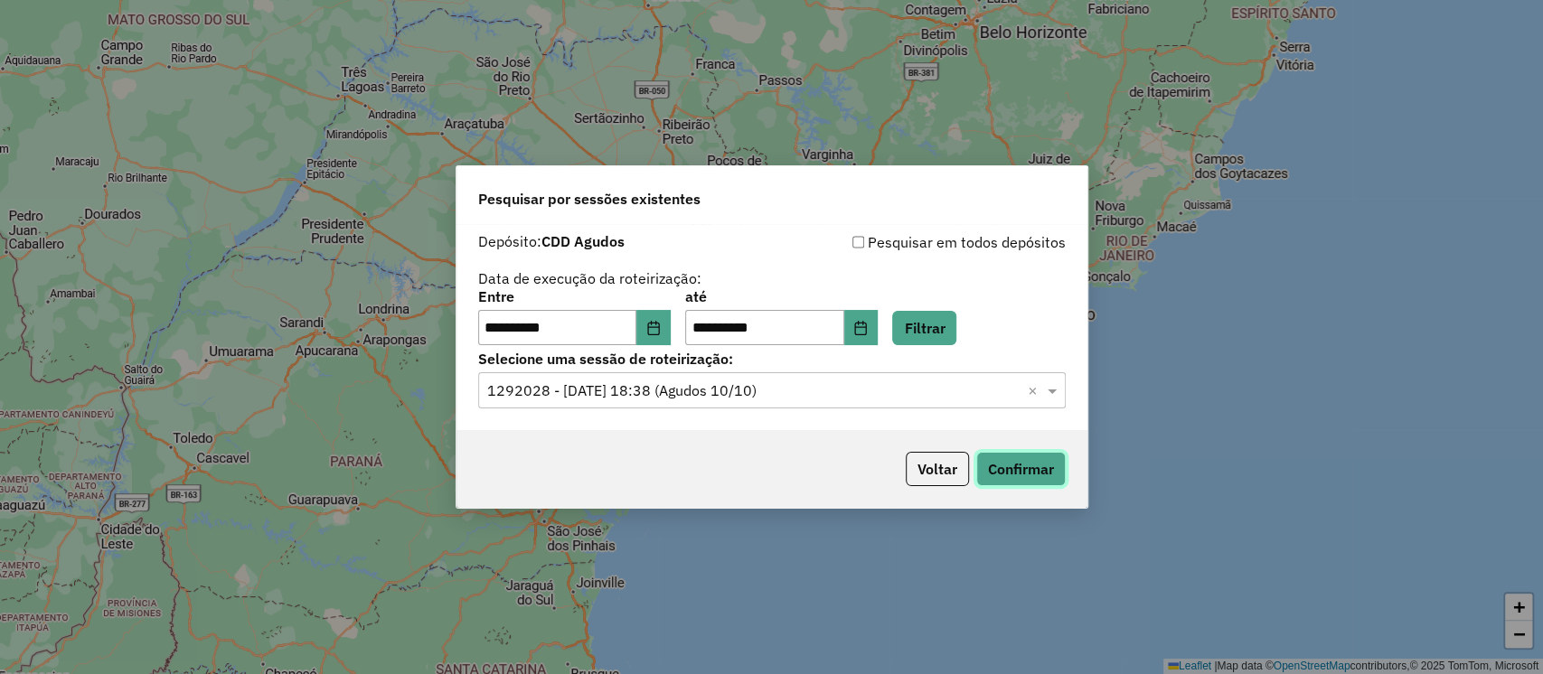
click at [1016, 474] on button "Confirmar" at bounding box center [1020, 469] width 89 height 34
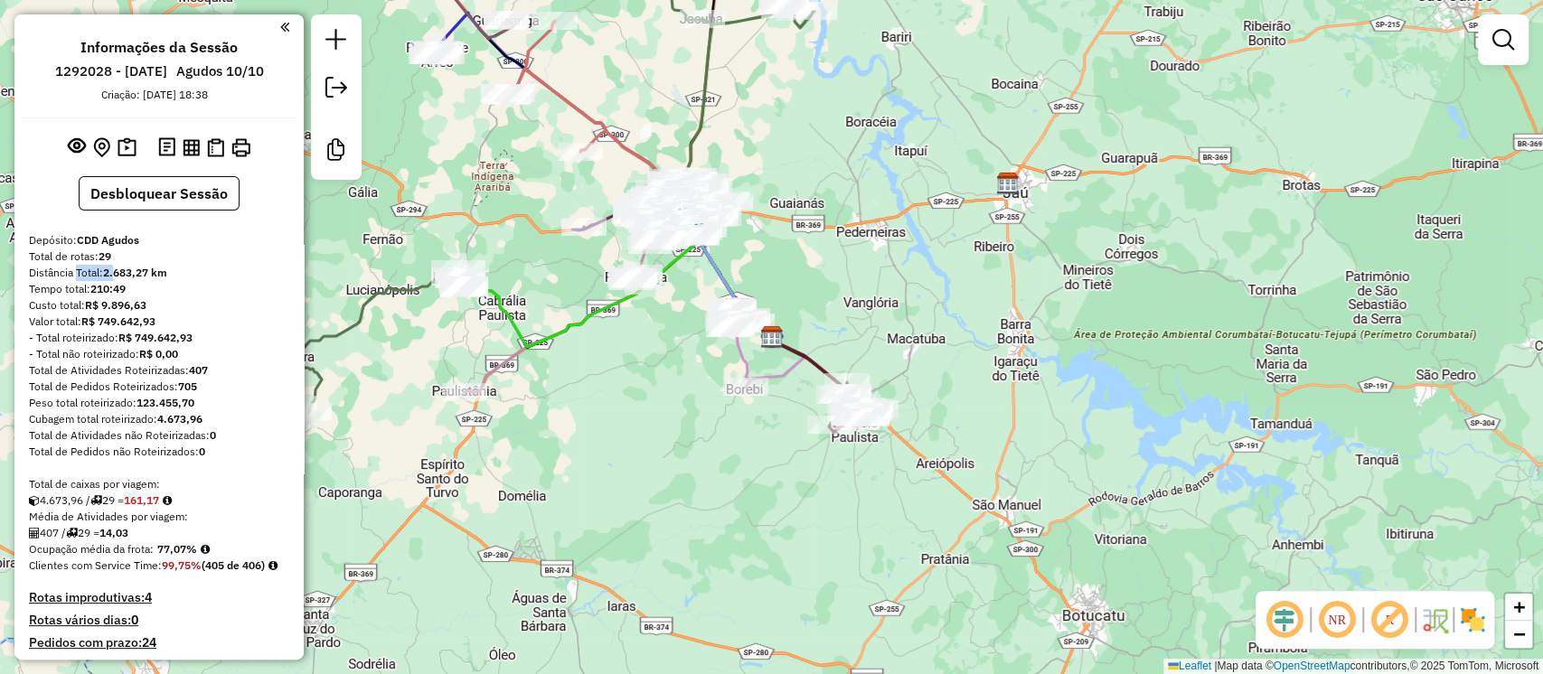
drag, startPoint x: 71, startPoint y: 272, endPoint x: 116, endPoint y: 271, distance: 44.3
click at [116, 271] on div "Distância Total: 2.683,27 km" at bounding box center [159, 273] width 260 height 16
click at [186, 450] on div "Total de Pedidos não Roteirizados: 0" at bounding box center [159, 452] width 260 height 16
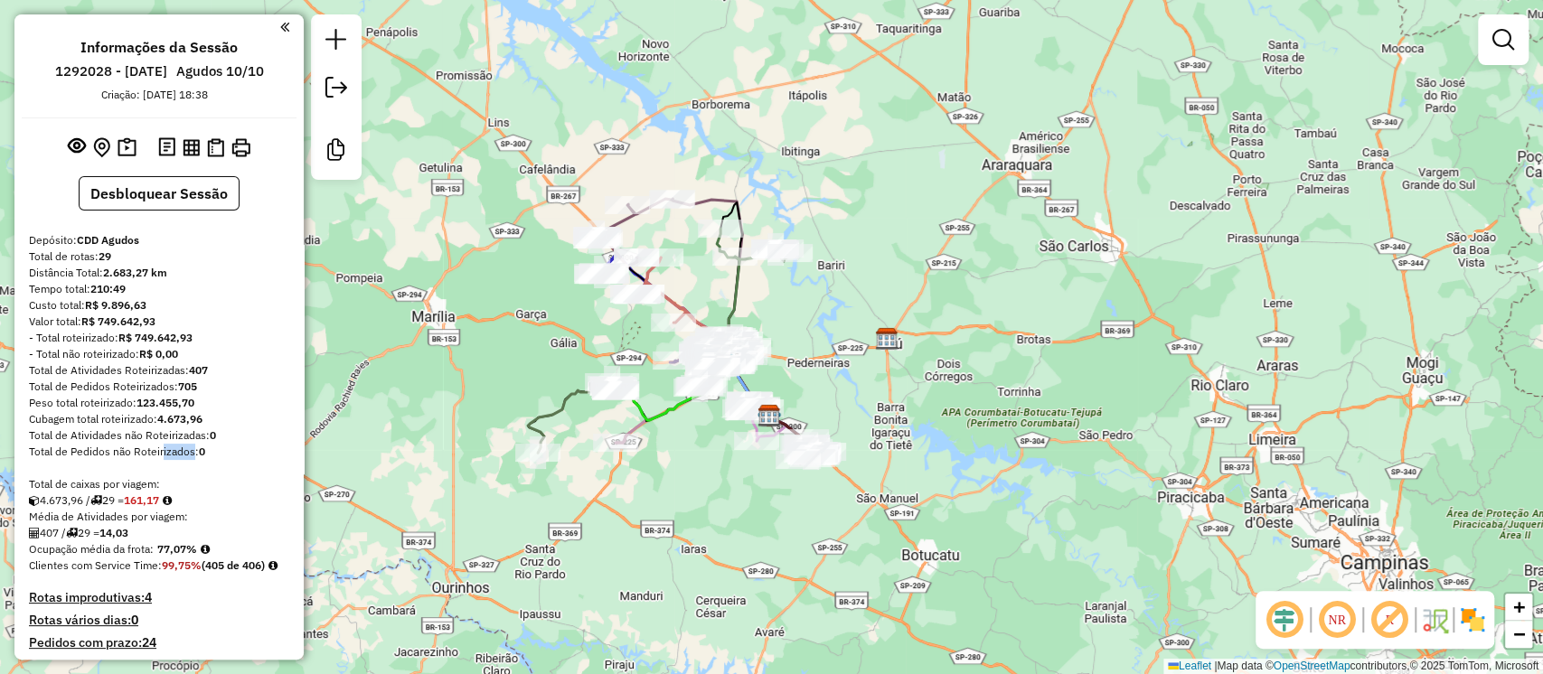
drag, startPoint x: 637, startPoint y: 438, endPoint x: 702, endPoint y: 470, distance: 72.3
click at [702, 470] on div "Janela de atendimento Grade de atendimento Capacidade Transportadoras Veículos …" at bounding box center [771, 337] width 1543 height 674
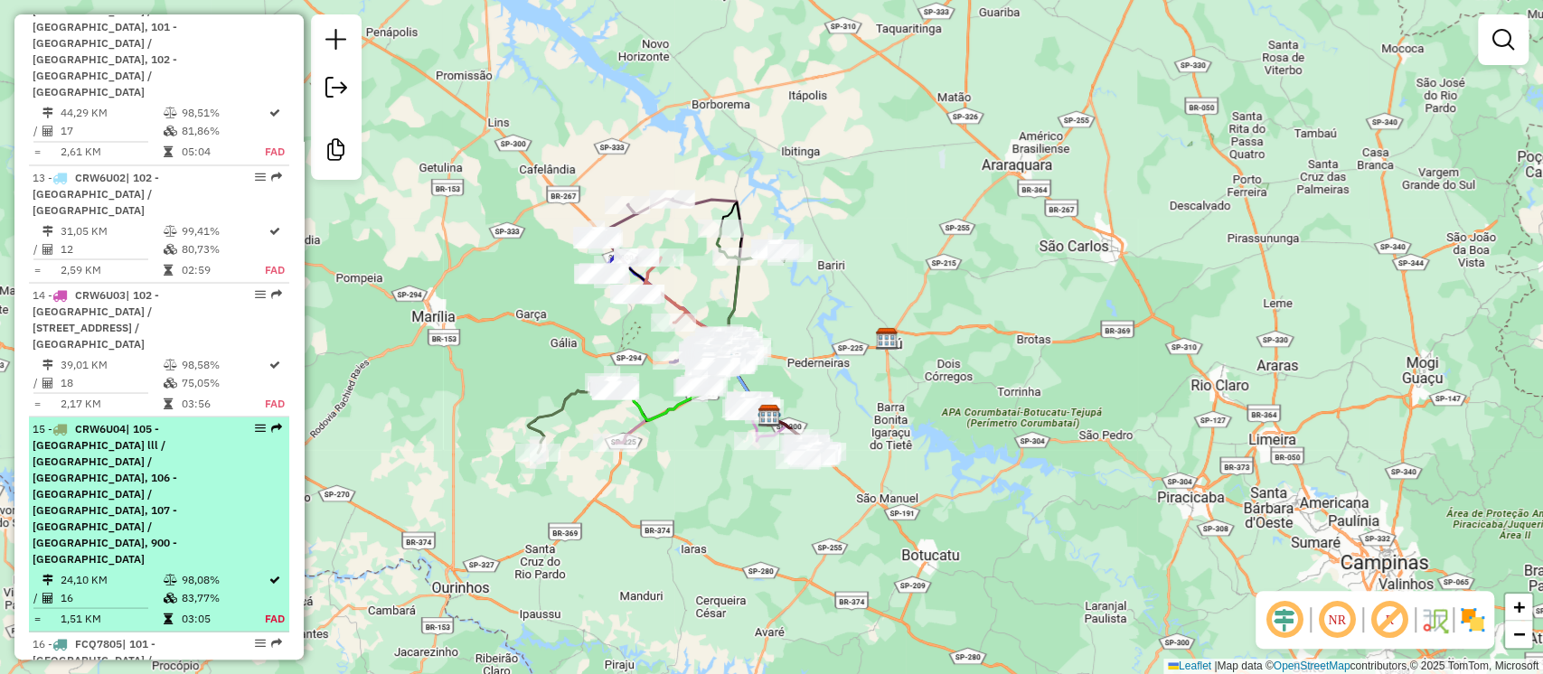
scroll to position [2289, 0]
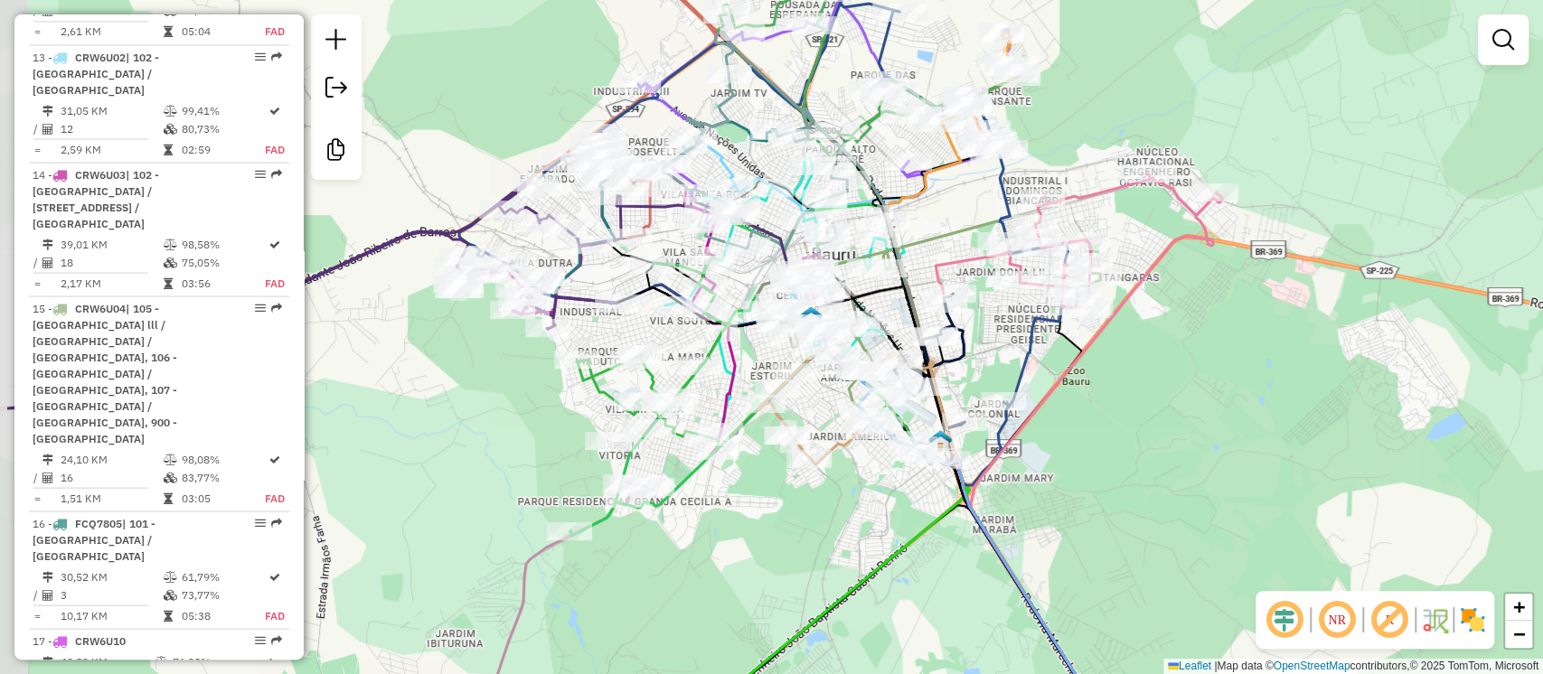
drag, startPoint x: 1153, startPoint y: 486, endPoint x: 1236, endPoint y: 493, distance: 83.5
click at [1236, 493] on div "Janela de atendimento Grade de atendimento Capacidade Transportadoras Veículos …" at bounding box center [771, 337] width 1543 height 674
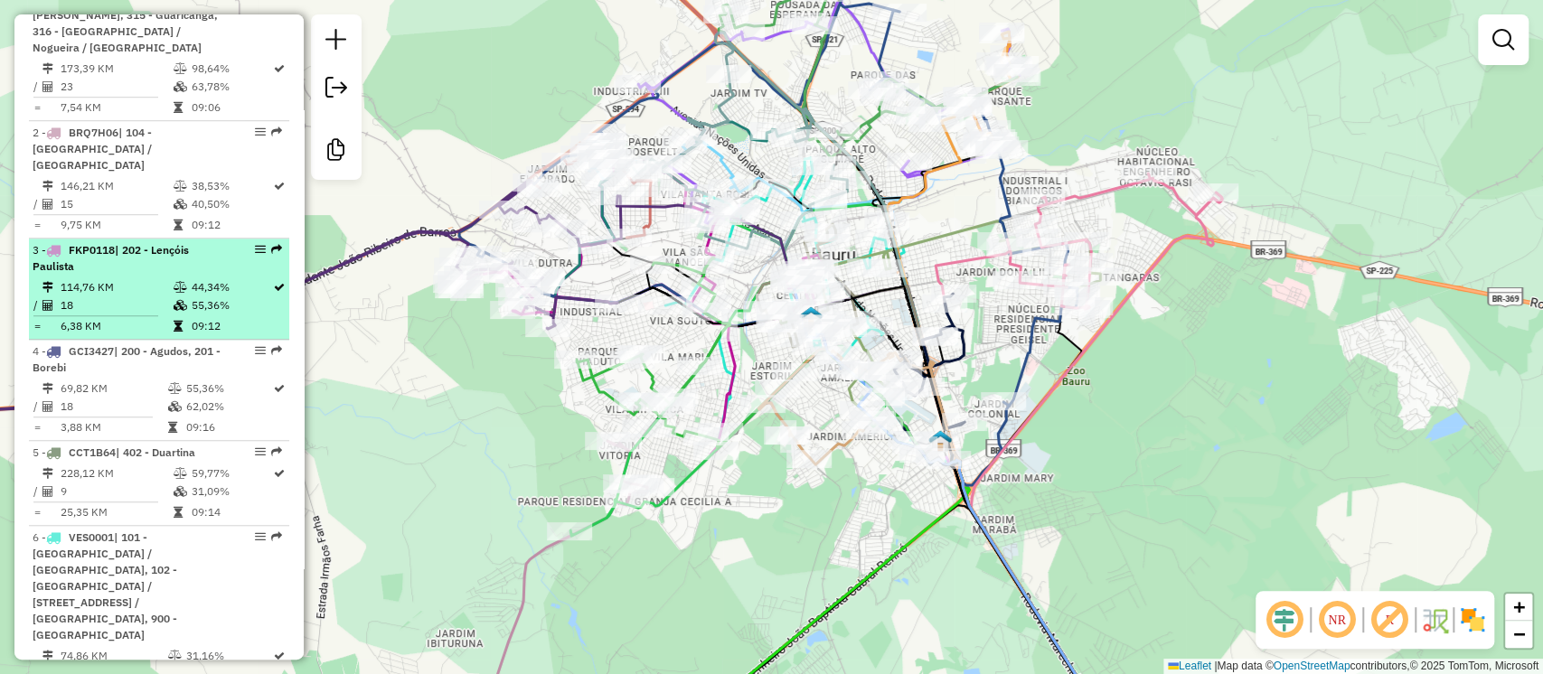
scroll to position [702, 0]
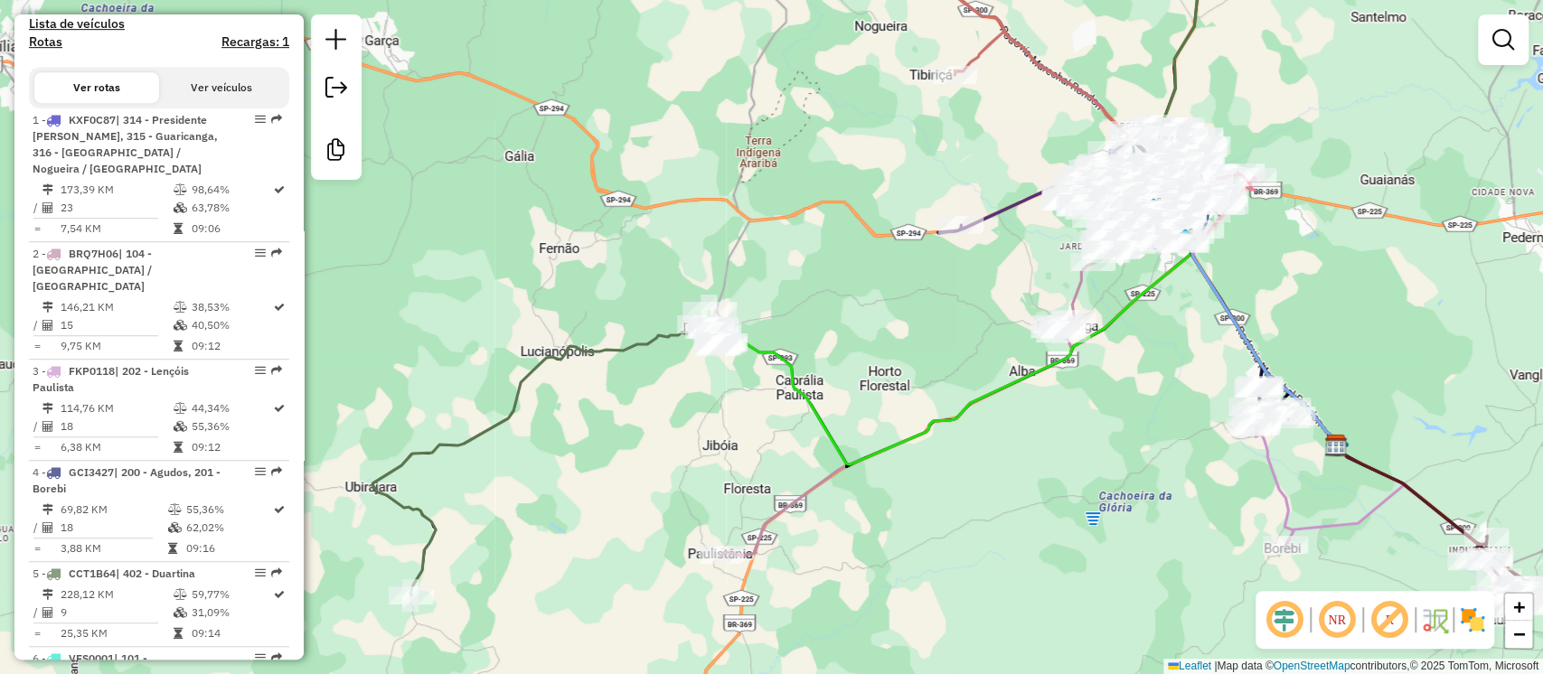
drag, startPoint x: 1121, startPoint y: 422, endPoint x: 1069, endPoint y: 387, distance: 63.2
click at [1071, 389] on div "Janela de atendimento Grade de atendimento Capacidade Transportadoras Veículos …" at bounding box center [771, 337] width 1543 height 674
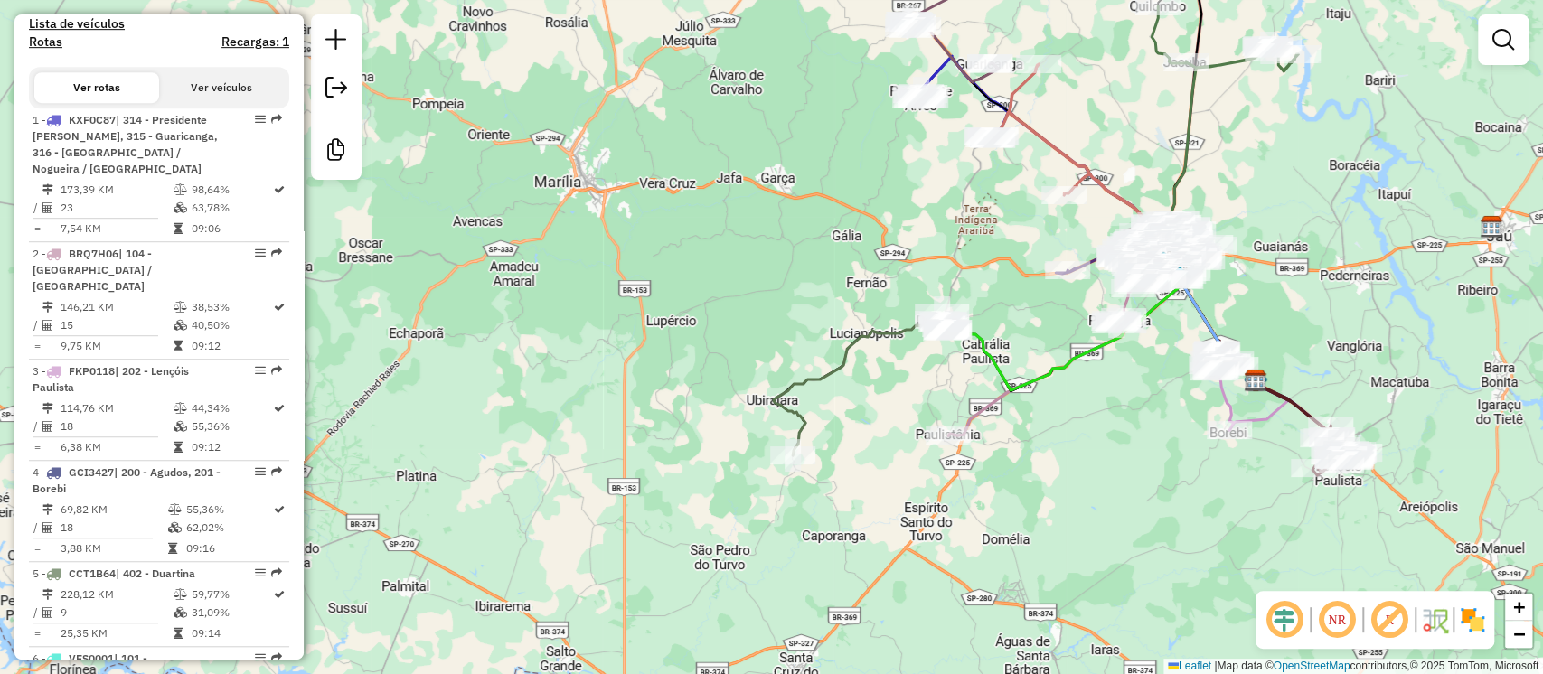
drag, startPoint x: 752, startPoint y: 526, endPoint x: 822, endPoint y: 502, distance: 74.3
click at [822, 502] on div "Janela de atendimento Grade de atendimento Capacidade Transportadoras Veículos …" at bounding box center [771, 337] width 1543 height 674
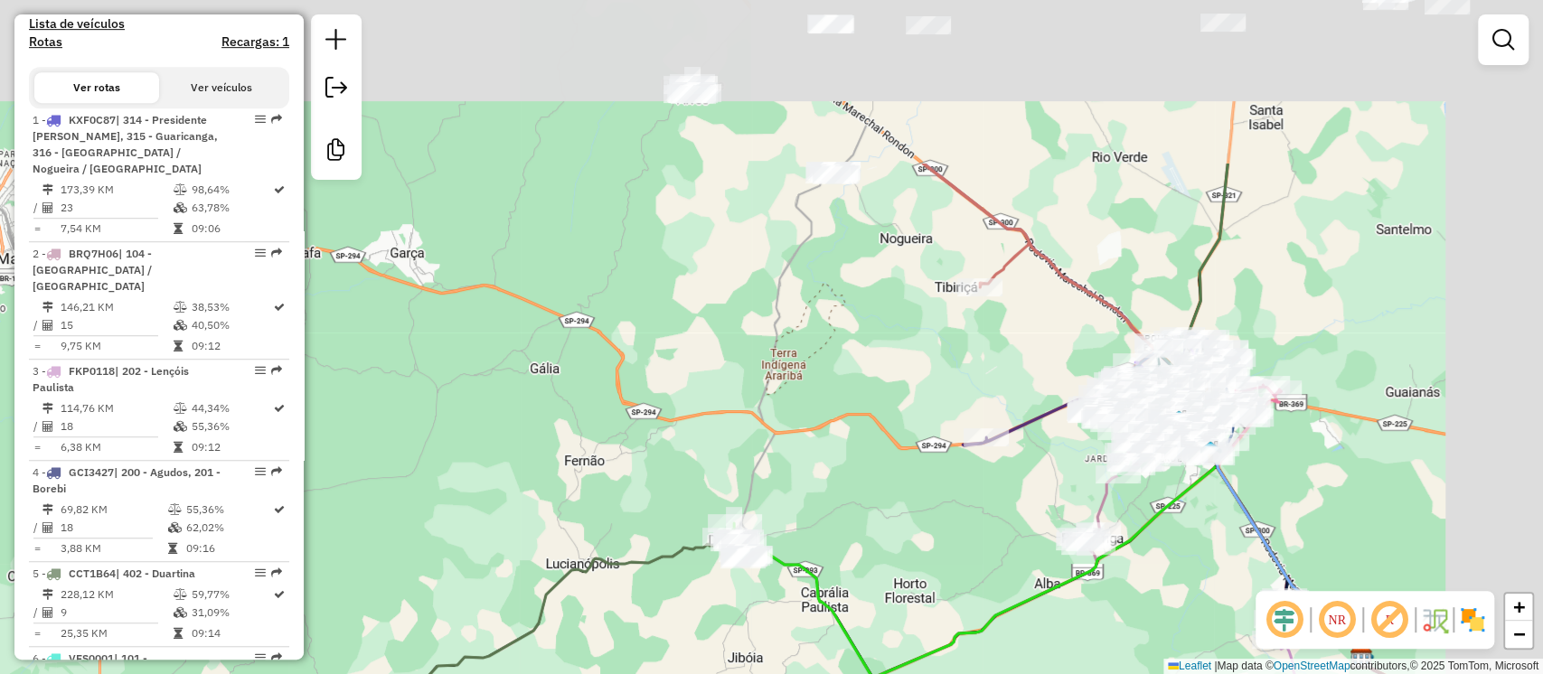
drag, startPoint x: 1041, startPoint y: 413, endPoint x: 1014, endPoint y: 458, distance: 52.7
click at [1014, 458] on div "Janela de atendimento Grade de atendimento Capacidade Transportadoras Veículos …" at bounding box center [771, 337] width 1543 height 674
